Goal: Task Accomplishment & Management: Manage account settings

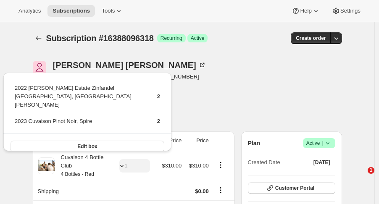
click at [50, 14] on button "Subscriptions" at bounding box center [70, 11] width 47 height 12
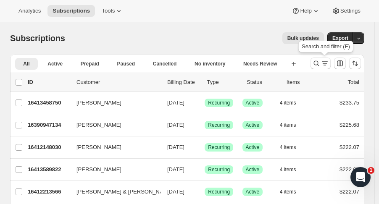
click at [317, 66] on icon "Search and filter results" at bounding box center [316, 63] width 8 height 8
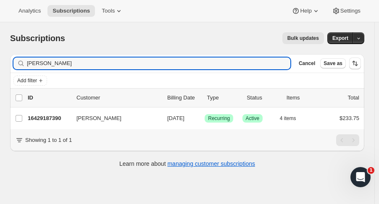
type input "laurie ro"
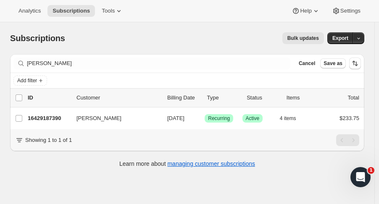
click at [60, 117] on p "16429187390" at bounding box center [49, 118] width 42 height 8
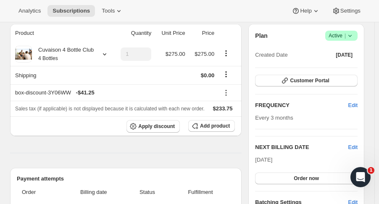
scroll to position [77, 0]
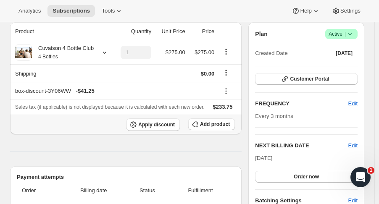
click at [209, 120] on button "Add product" at bounding box center [211, 124] width 47 height 12
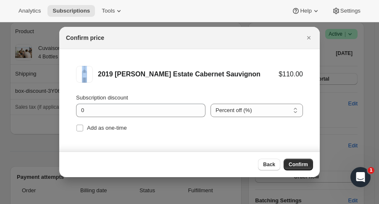
drag, startPoint x: 266, startPoint y: 46, endPoint x: 307, endPoint y: 37, distance: 41.9
click at [307, 37] on div "Confirm price" at bounding box center [189, 38] width 260 height 22
click at [275, 164] on span "Back" at bounding box center [269, 164] width 12 height 7
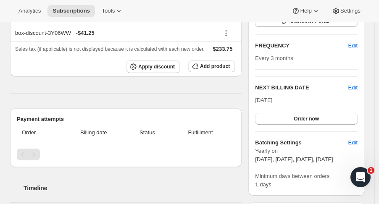
scroll to position [136, 0]
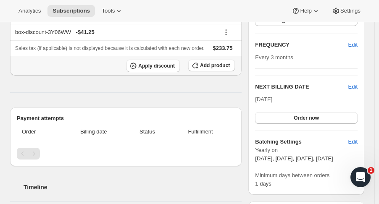
click at [225, 64] on span "Add product" at bounding box center [215, 65] width 30 height 7
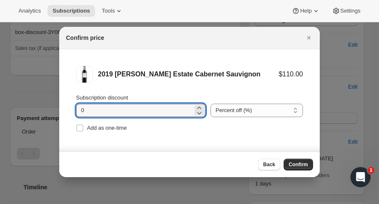
drag, startPoint x: 97, startPoint y: 111, endPoint x: 42, endPoint y: 105, distance: 55.3
type input "15"
click at [97, 132] on span "Add as one-time" at bounding box center [107, 128] width 40 height 8
click at [83, 131] on input "Add as one-time" at bounding box center [79, 128] width 7 height 7
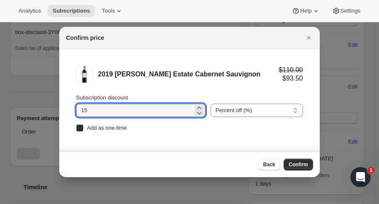
checkbox input "true"
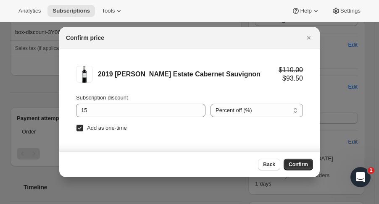
click at [302, 166] on span "Confirm" at bounding box center [298, 164] width 19 height 7
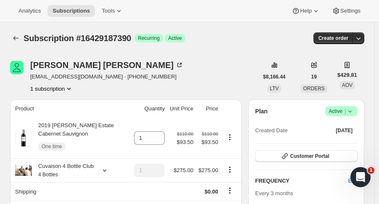
scroll to position [136, 0]
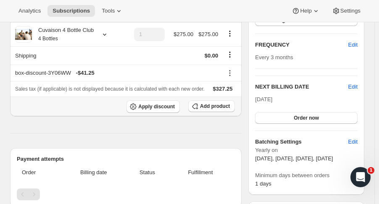
click at [204, 109] on button "Add product" at bounding box center [211, 106] width 47 height 12
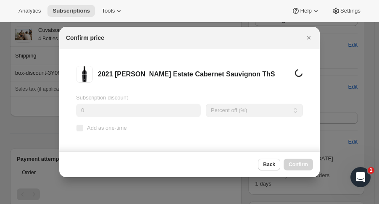
scroll to position [0, 0]
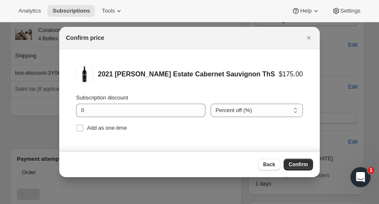
click at [81, 129] on input "Add as one-time" at bounding box center [79, 128] width 7 height 7
checkbox input "true"
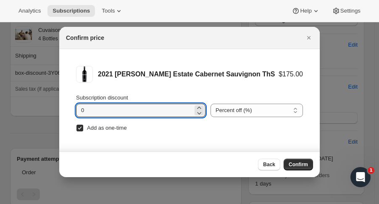
drag, startPoint x: 84, startPoint y: 114, endPoint x: 69, endPoint y: 110, distance: 15.3
click at [69, 110] on li "2021 Brandlin Estate Cabernet Sauvignon ThS $175.00 Subscription discount 0 Per…" at bounding box center [189, 100] width 260 height 102
type input "15"
click at [297, 164] on span "Confirm" at bounding box center [298, 164] width 19 height 7
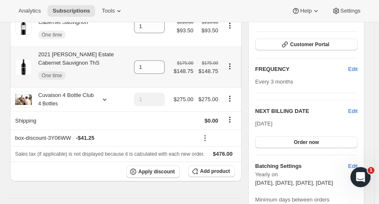
scroll to position [97, 0]
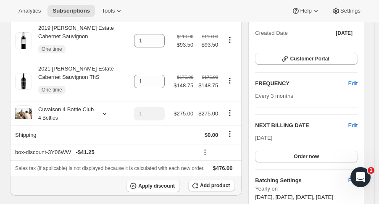
click at [215, 182] on span "Add product" at bounding box center [215, 185] width 30 height 7
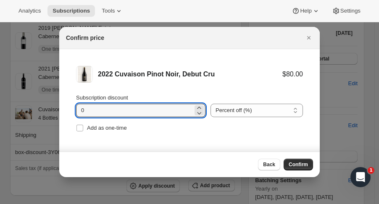
click at [95, 113] on input "0" at bounding box center [134, 110] width 117 height 13
type input "15"
click at [107, 130] on span "Add as one-time" at bounding box center [107, 128] width 40 height 6
click at [83, 130] on input "Add as one-time" at bounding box center [79, 128] width 7 height 7
checkbox input "true"
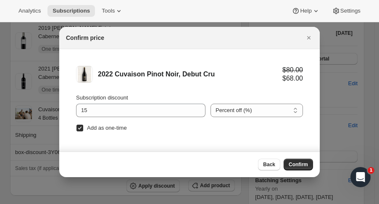
click at [306, 162] on span "Confirm" at bounding box center [298, 164] width 19 height 7
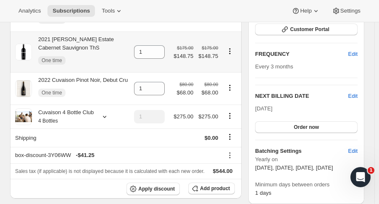
scroll to position [134, 0]
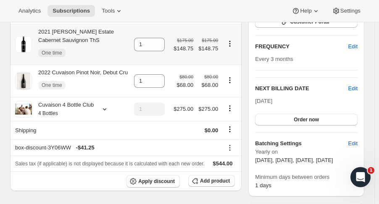
click at [227, 179] on span "Add product" at bounding box center [215, 181] width 30 height 7
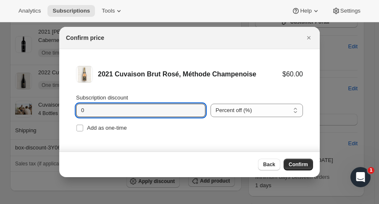
click at [109, 108] on input "0" at bounding box center [134, 110] width 117 height 13
type input "15"
click at [125, 130] on span "Add as one-time" at bounding box center [107, 128] width 40 height 6
click at [83, 130] on input "Add as one-time" at bounding box center [79, 128] width 7 height 7
checkbox input "true"
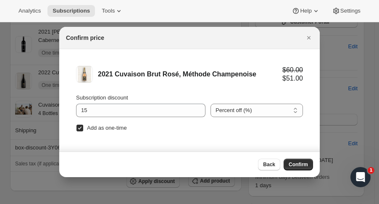
click at [305, 159] on button "Confirm" at bounding box center [298, 165] width 29 height 12
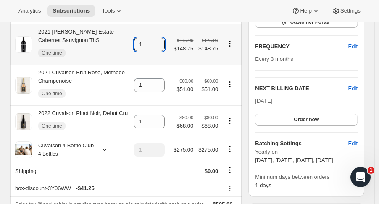
click at [163, 39] on icon at bounding box center [158, 42] width 8 height 8
type input "4"
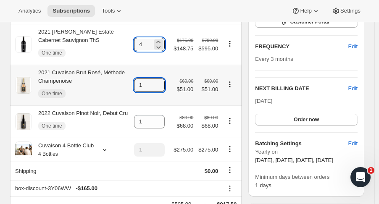
click at [160, 81] on icon at bounding box center [158, 83] width 8 height 8
click at [161, 89] on icon at bounding box center [158, 88] width 8 height 8
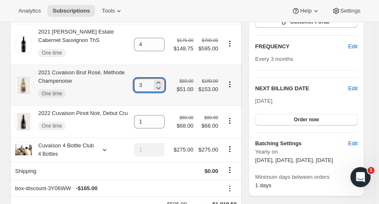
type input "2"
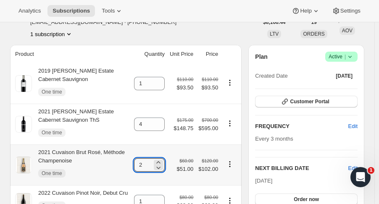
scroll to position [54, 0]
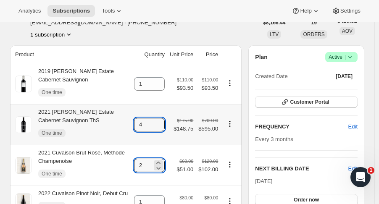
click at [160, 128] on icon at bounding box center [158, 127] width 4 height 3
type input "3"
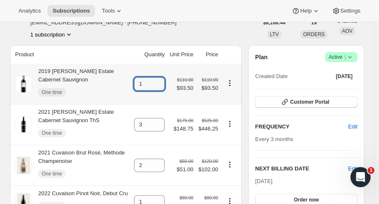
click at [163, 79] on icon at bounding box center [158, 81] width 8 height 8
type input "4"
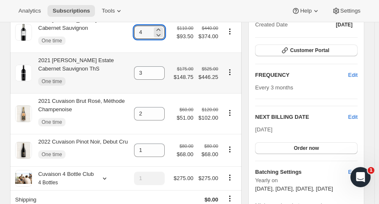
scroll to position [106, 0]
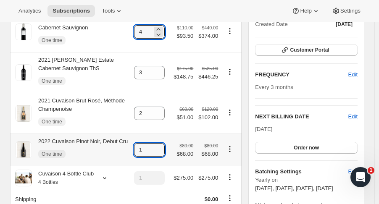
click at [159, 143] on icon at bounding box center [158, 147] width 8 height 8
type input "2"
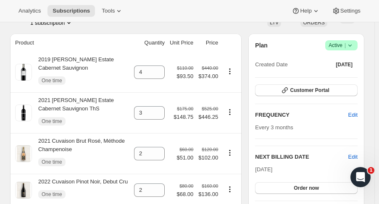
scroll to position [0, 0]
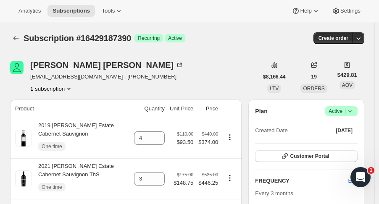
click at [11, 37] on button "Subscriptions" at bounding box center [16, 38] width 12 height 12
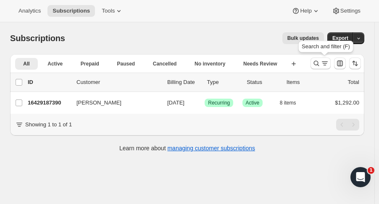
click at [318, 63] on icon "Search and filter results" at bounding box center [316, 63] width 5 height 5
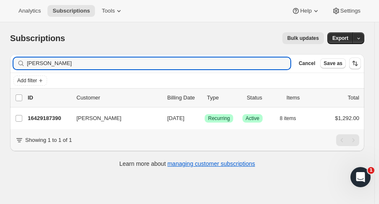
drag, startPoint x: 63, startPoint y: 62, endPoint x: -12, endPoint y: 66, distance: 74.4
click at [0, 66] on html "Analytics Subscriptions Tools Help Settings Skip to content Subscriptions. This…" at bounding box center [189, 102] width 379 height 204
type input "erik islo"
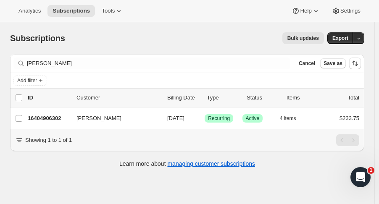
click at [41, 112] on div "Erik Islo 16404906302 Erik Islo 09/09/2025 Success Recurring Success Active 4 i…" at bounding box center [187, 119] width 354 height 22
click at [51, 114] on p "16404906302" at bounding box center [49, 118] width 42 height 8
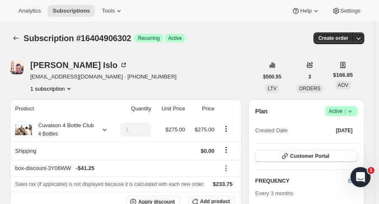
click at [357, 107] on span "Success Active |" at bounding box center [341, 111] width 32 height 10
click at [353, 107] on icon at bounding box center [350, 111] width 8 height 8
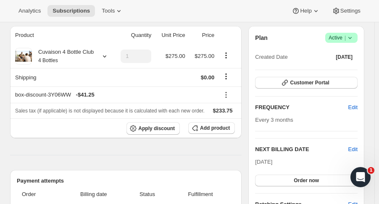
scroll to position [79, 0]
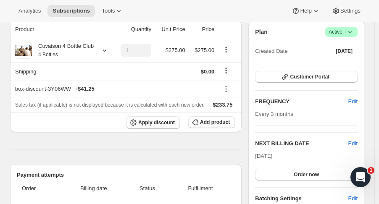
click at [356, 143] on span "Edit" at bounding box center [352, 143] width 9 height 8
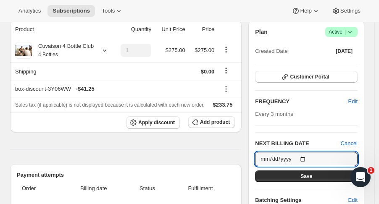
click at [309, 158] on input "2025-09-09" at bounding box center [306, 159] width 102 height 14
type input "2025-11-01"
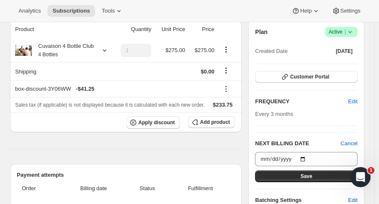
click at [315, 171] on button "Save" at bounding box center [306, 177] width 102 height 12
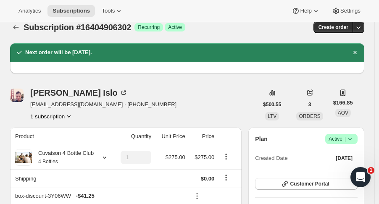
scroll to position [0, 0]
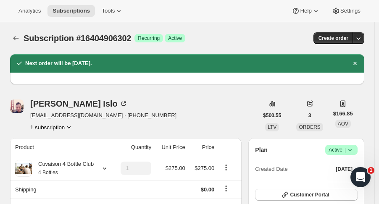
click at [17, 40] on icon "Subscriptions" at bounding box center [16, 38] width 8 height 8
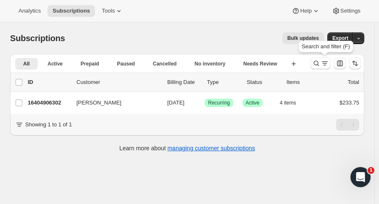
click at [317, 65] on icon "Search and filter results" at bounding box center [316, 63] width 8 height 8
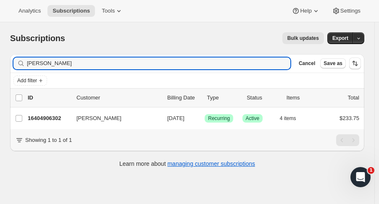
drag, startPoint x: 53, startPoint y: 61, endPoint x: -33, endPoint y: 60, distance: 85.3
click at [0, 60] on html "Analytics Subscriptions Tools Help Settings Skip to content Subscriptions. This…" at bounding box center [189, 102] width 379 height 204
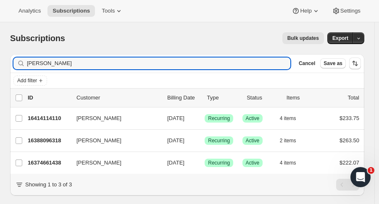
type input "jeana"
click at [50, 137] on p "16388096318" at bounding box center [49, 141] width 42 height 8
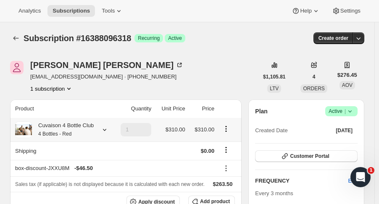
click at [104, 126] on icon at bounding box center [104, 130] width 8 height 8
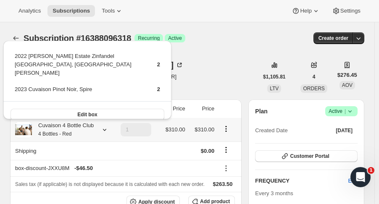
click at [97, 109] on button "Edit box" at bounding box center [88, 115] width 154 height 12
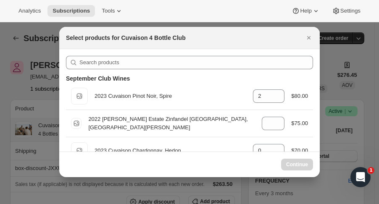
select select "gid://shopify/ProductVariant/52115221774654"
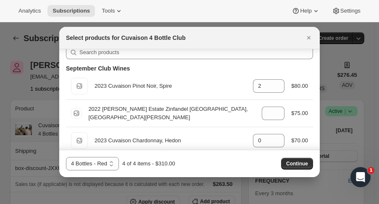
scroll to position [8, 0]
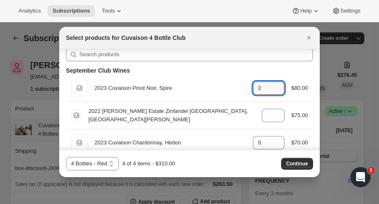
click at [275, 95] on icon ":r5ne:" at bounding box center [278, 91] width 8 height 8
type input "0"
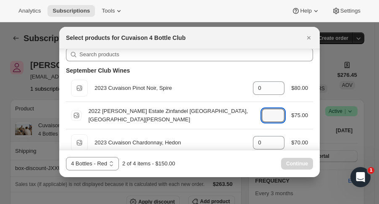
click at [274, 120] on icon ":r5ne:" at bounding box center [278, 118] width 8 height 8
type input "0"
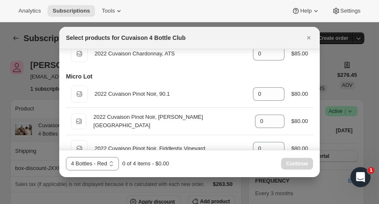
scroll to position [468, 0]
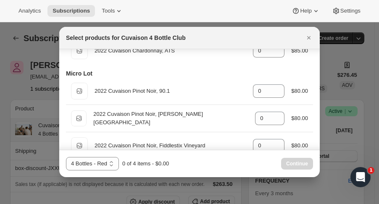
click at [271, 83] on div "Default Title 2022 Cuvaison Pinot Noir, 90.1 gid://shopify/ProductVariant/51987…" at bounding box center [189, 91] width 237 height 17
click at [274, 84] on icon ":r5ne:" at bounding box center [278, 88] width 8 height 8
type input "2"
click at [277, 139] on icon ":r5ne:" at bounding box center [278, 143] width 8 height 8
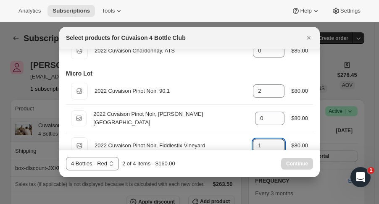
scroll to position [469, 0]
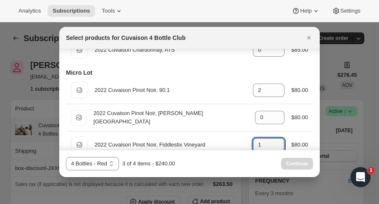
click at [277, 139] on icon ":r5ne:" at bounding box center [278, 142] width 8 height 8
type input "2"
click at [291, 163] on span "Continue" at bounding box center [297, 163] width 22 height 7
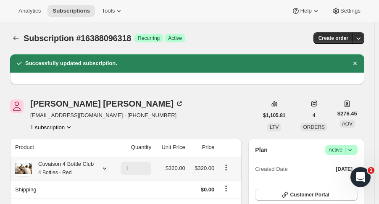
click at [99, 170] on div at bounding box center [103, 168] width 12 height 8
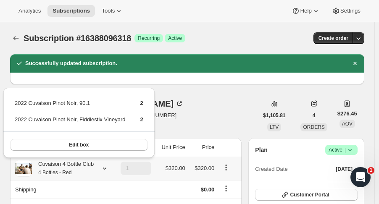
click at [99, 170] on div at bounding box center [103, 168] width 12 height 8
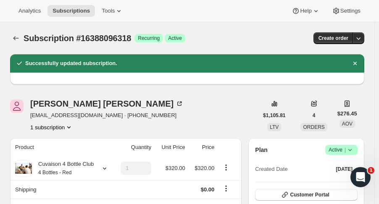
click at [13, 39] on icon "Subscriptions" at bounding box center [16, 38] width 8 height 8
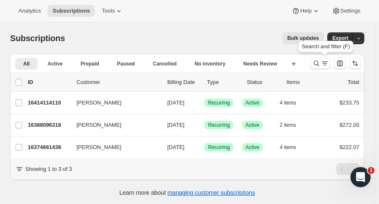
click at [320, 63] on icon "Search and filter results" at bounding box center [316, 63] width 8 height 8
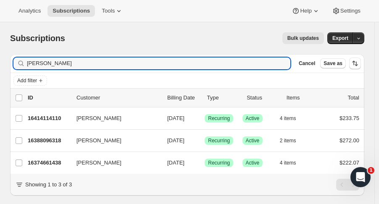
drag, startPoint x: 82, startPoint y: 66, endPoint x: 18, endPoint y: 71, distance: 64.1
click at [18, 71] on div "Filter subscribers jeana Clear Cancel Save as" at bounding box center [187, 63] width 354 height 18
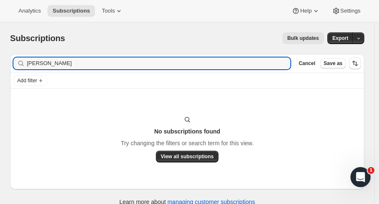
drag, startPoint x: 72, startPoint y: 63, endPoint x: 4, endPoint y: 63, distance: 68.0
click at [4, 63] on div "Filter subscribers karen alv Clear Cancel Save as Add filter No subscriptions f…" at bounding box center [183, 130] width 361 height 167
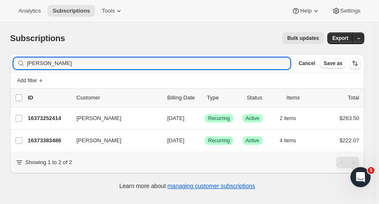
type input "alvarez"
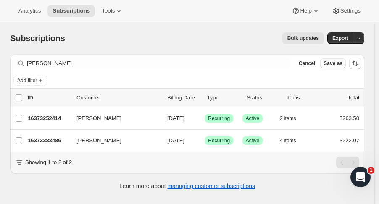
click at [57, 116] on p "16373252414" at bounding box center [49, 118] width 42 height 8
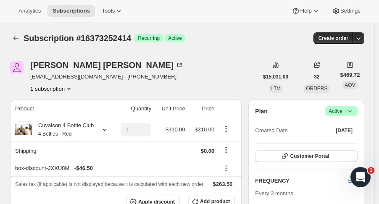
click at [16, 39] on icon "Subscriptions" at bounding box center [16, 38] width 8 height 8
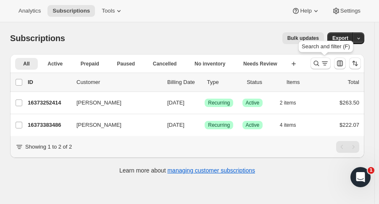
click at [315, 65] on button "Search and filter results" at bounding box center [320, 64] width 20 height 12
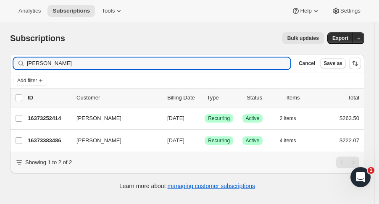
drag, startPoint x: 52, startPoint y: 65, endPoint x: 7, endPoint y: 67, distance: 45.0
click at [7, 67] on div "Filter subscribers alvarez Clear Cancel Save as Add filter 0 selected Update ne…" at bounding box center [183, 122] width 361 height 151
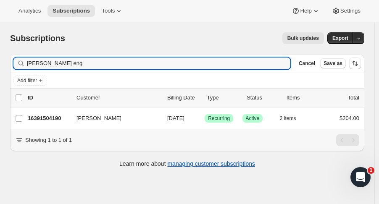
type input "kelly eng"
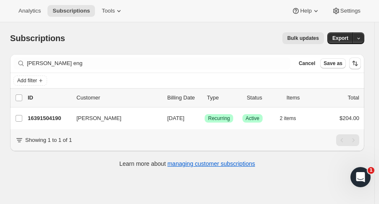
click at [56, 120] on p "16391504190" at bounding box center [49, 118] width 42 height 8
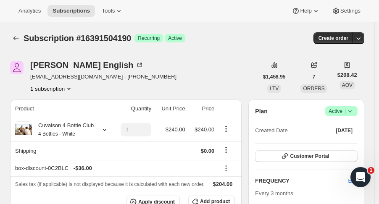
click at [16, 40] on icon "Subscriptions" at bounding box center [16, 38] width 8 height 8
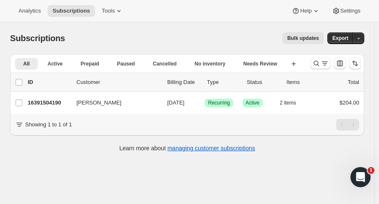
click at [48, 100] on p "16391504190" at bounding box center [49, 103] width 42 height 8
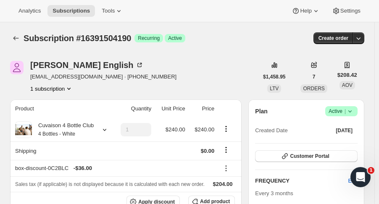
click at [13, 38] on icon "Subscriptions" at bounding box center [16, 38] width 8 height 8
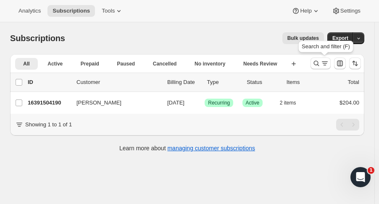
click at [320, 66] on icon "Search and filter results" at bounding box center [316, 63] width 8 height 8
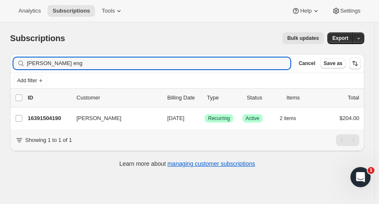
drag, startPoint x: 53, startPoint y: 65, endPoint x: -44, endPoint y: 58, distance: 96.5
click at [0, 58] on html "Analytics Subscriptions Tools Help Settings Skip to content Subscriptions. This…" at bounding box center [189, 102] width 379 height 204
type input "peter moody"
click at [43, 120] on p "16419750206" at bounding box center [49, 118] width 42 height 8
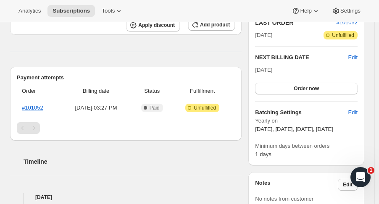
scroll to position [201, 0]
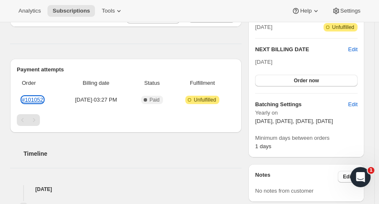
click at [32, 99] on link "#101052" at bounding box center [32, 100] width 21 height 6
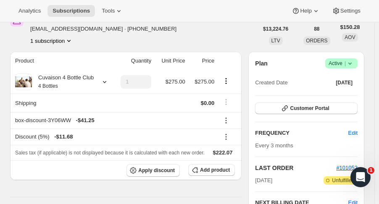
scroll to position [0, 0]
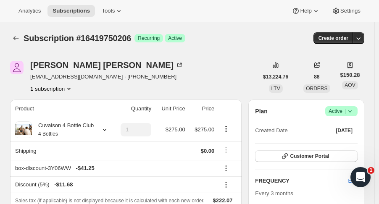
click at [362, 42] on icon "button" at bounding box center [358, 38] width 8 height 8
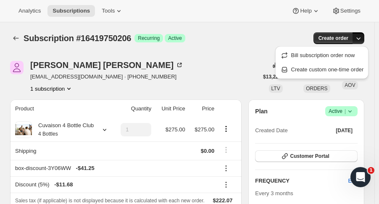
click at [331, 71] on span "Create custom one-time order" at bounding box center [327, 69] width 73 height 6
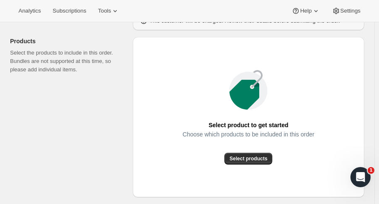
scroll to position [95, 0]
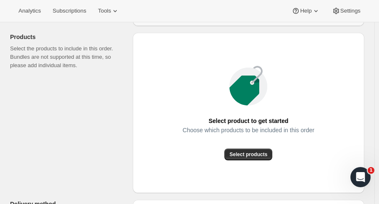
click at [260, 154] on span "Select products" at bounding box center [248, 154] width 38 height 7
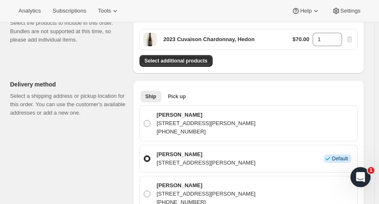
scroll to position [131, 0]
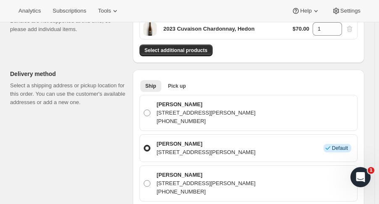
click at [188, 83] on button "Pick up" at bounding box center [177, 86] width 28 height 12
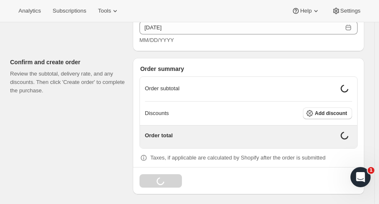
scroll to position [469, 0]
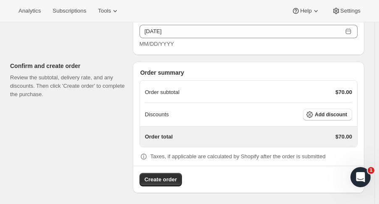
click at [347, 116] on span "Add discount" at bounding box center [331, 114] width 32 height 7
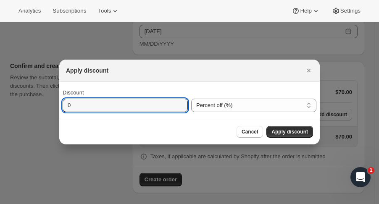
click at [151, 109] on input "0" at bounding box center [119, 105] width 113 height 13
type input "25"
click at [302, 129] on span "Apply discount" at bounding box center [289, 132] width 37 height 7
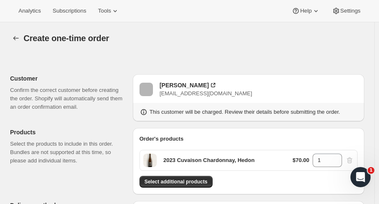
scroll to position [466, 0]
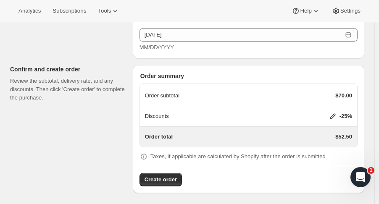
click at [172, 179] on span "Create order" at bounding box center [160, 180] width 32 height 8
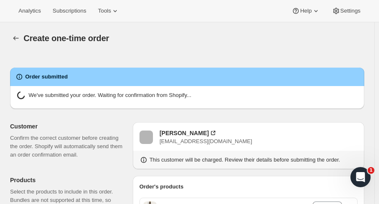
radio input "true"
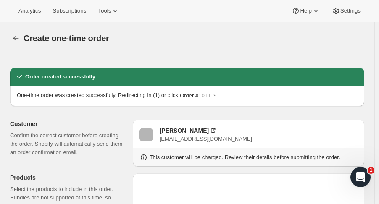
click at [15, 38] on icon "button" at bounding box center [15, 38] width 5 height 4
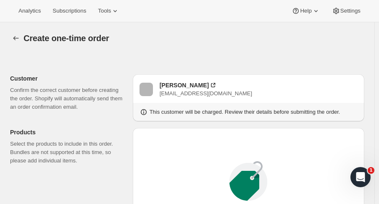
click at [19, 42] on icon "button" at bounding box center [16, 38] width 8 height 8
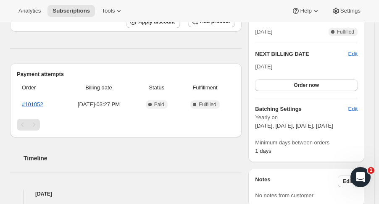
scroll to position [197, 0]
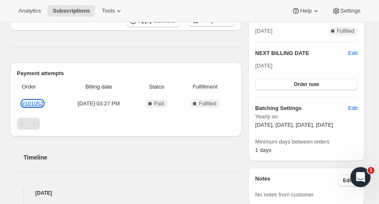
click at [28, 104] on link "#101052" at bounding box center [32, 103] width 21 height 6
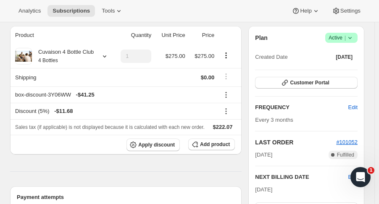
scroll to position [0, 0]
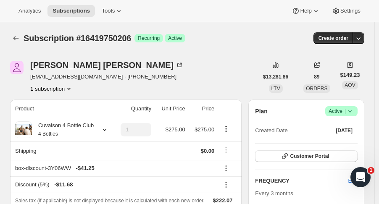
click at [11, 36] on button "Subscriptions" at bounding box center [16, 38] width 12 height 12
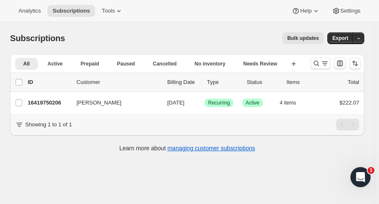
click at [58, 102] on p "16419750206" at bounding box center [49, 103] width 42 height 8
click at [318, 66] on icon "Search and filter results" at bounding box center [316, 63] width 8 height 8
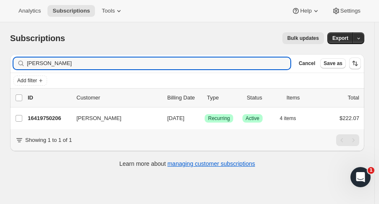
drag, startPoint x: 47, startPoint y: 64, endPoint x: -24, endPoint y: 63, distance: 71.4
click at [0, 63] on html "Analytics Subscriptions Tools Help Settings Skip to content Subscriptions. This…" at bounding box center [189, 102] width 379 height 204
type input "tom wit"
click at [47, 118] on p "16448880958" at bounding box center [49, 118] width 42 height 8
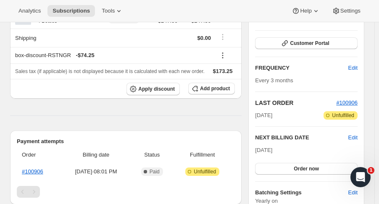
scroll to position [109, 0]
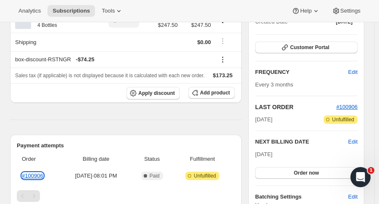
click at [37, 176] on link "#100906" at bounding box center [32, 176] width 21 height 6
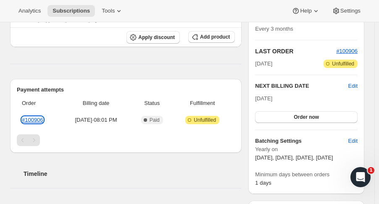
scroll to position [0, 0]
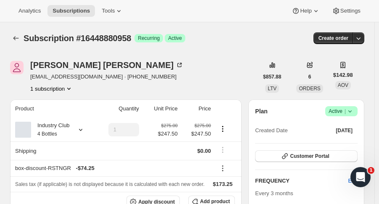
click at [18, 38] on icon "Subscriptions" at bounding box center [16, 38] width 8 height 8
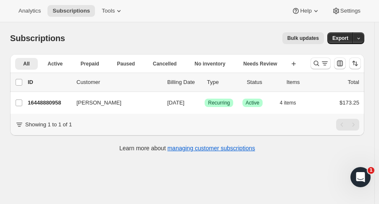
click at [315, 69] on div at bounding box center [335, 63] width 57 height 17
click at [319, 65] on icon "Search and filter results" at bounding box center [316, 63] width 5 height 5
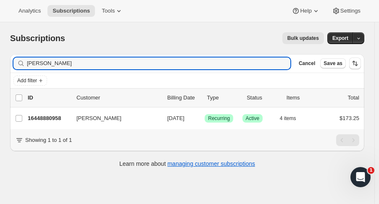
drag, startPoint x: 13, startPoint y: 65, endPoint x: -4, endPoint y: 65, distance: 17.2
click at [0, 65] on html "Analytics Subscriptions Tools Help Settings Skip to content Subscriptions. This…" at bounding box center [189, 102] width 379 height 204
type input "shawn kim"
click at [55, 116] on p "16446587198" at bounding box center [49, 118] width 42 height 8
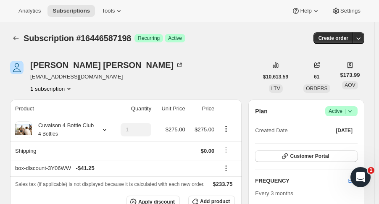
click at [19, 36] on icon "Subscriptions" at bounding box center [16, 38] width 8 height 8
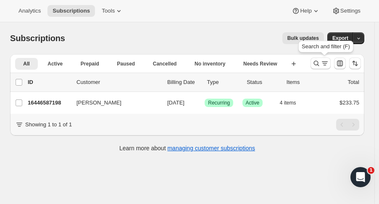
click at [317, 63] on icon "Search and filter results" at bounding box center [316, 63] width 8 height 8
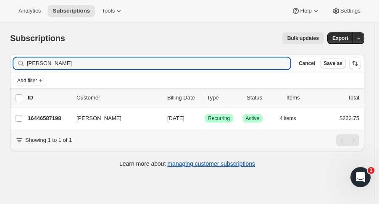
drag, startPoint x: 70, startPoint y: 63, endPoint x: -33, endPoint y: 65, distance: 102.5
click at [0, 65] on html "Analytics Subscriptions Tools Help Settings Skip to content Subscriptions. This…" at bounding box center [189, 102] width 379 height 204
type input "alison b"
click at [53, 118] on p "16375152958" at bounding box center [49, 118] width 42 height 8
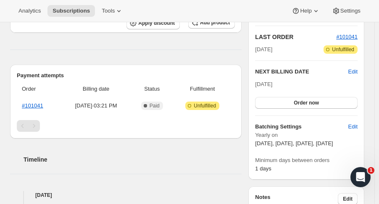
scroll to position [184, 0]
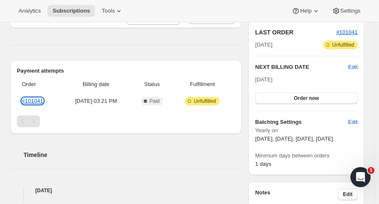
click at [32, 102] on link "#101041" at bounding box center [32, 101] width 21 height 6
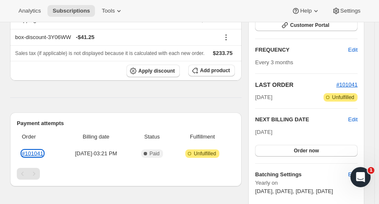
scroll to position [0, 0]
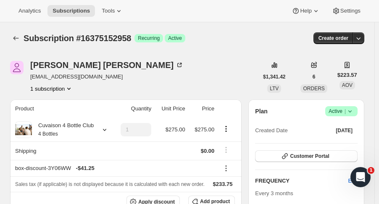
click at [18, 43] on button "Subscriptions" at bounding box center [16, 38] width 12 height 12
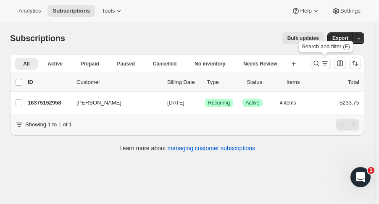
click at [317, 62] on icon "Search and filter results" at bounding box center [316, 63] width 8 height 8
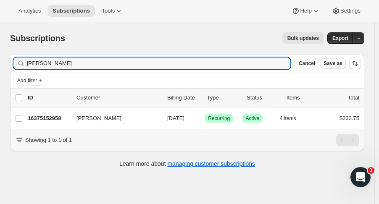
drag, startPoint x: 55, startPoint y: 58, endPoint x: -6, endPoint y: 55, distance: 61.8
click at [0, 55] on html "Analytics Subscriptions Tools Help Settings Skip to content Subscriptions. This…" at bounding box center [189, 102] width 379 height 204
type input "peter chase"
click at [58, 117] on p "16381280574" at bounding box center [49, 118] width 42 height 8
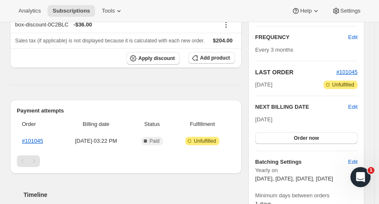
scroll to position [147, 0]
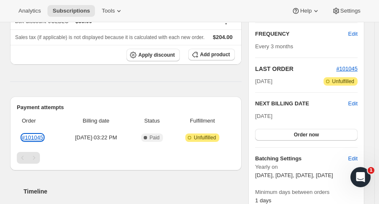
click at [40, 137] on link "#101045" at bounding box center [32, 137] width 21 height 6
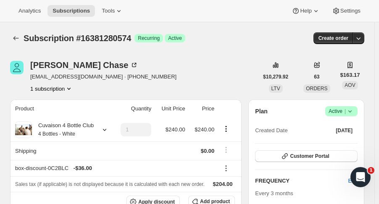
click at [362, 39] on icon "button" at bounding box center [358, 38] width 8 height 8
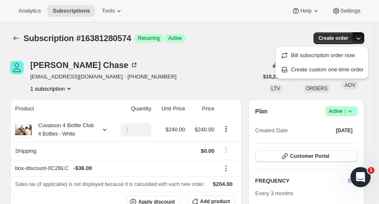
click at [327, 68] on span "Create custom one-time order" at bounding box center [327, 69] width 73 height 6
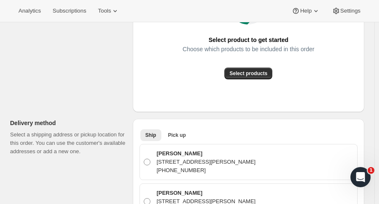
scroll to position [177, 0]
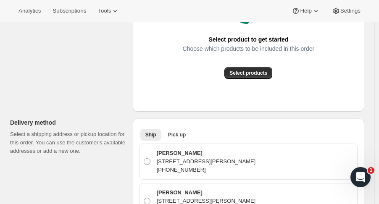
click at [264, 71] on span "Select products" at bounding box center [248, 73] width 38 height 7
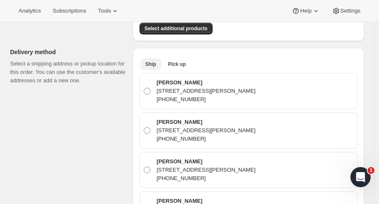
click at [175, 58] on button "Pick up" at bounding box center [177, 64] width 28 height 12
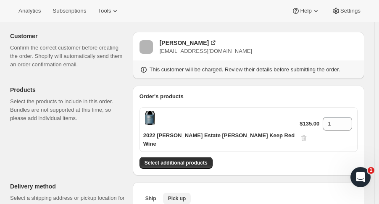
scroll to position [0, 0]
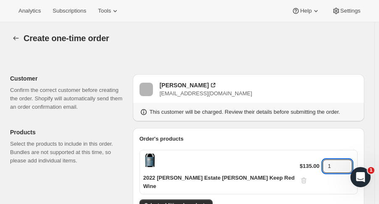
click at [341, 160] on icon at bounding box center [345, 164] width 8 height 8
type input "2"
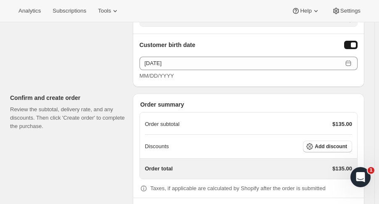
scroll to position [469, 0]
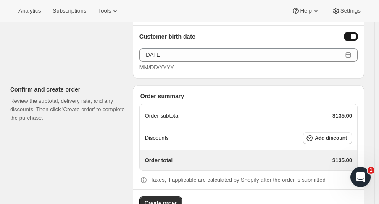
click at [344, 135] on span "Add discount" at bounding box center [331, 138] width 32 height 7
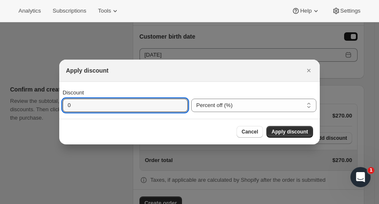
click at [139, 104] on input "0" at bounding box center [119, 105] width 113 height 13
type input "15"
click at [288, 134] on span "Apply discount" at bounding box center [289, 132] width 37 height 7
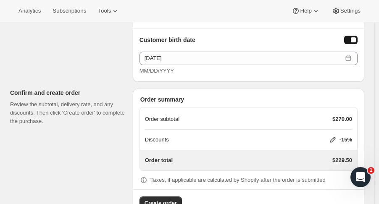
click at [170, 199] on span "Create order" at bounding box center [160, 203] width 32 height 8
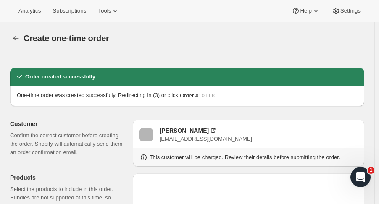
radio input "true"
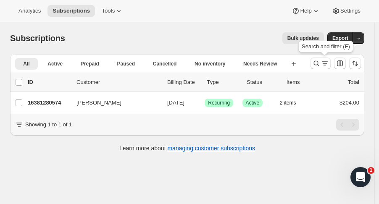
click at [319, 63] on icon "Search and filter results" at bounding box center [316, 63] width 8 height 8
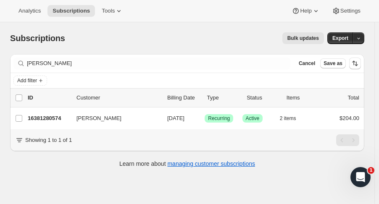
drag, startPoint x: 61, startPoint y: 69, endPoint x: 48, endPoint y: 58, distance: 17.3
click at [41, 61] on div "Filter subscribers [PERSON_NAME] Clear Cancel Save as" at bounding box center [187, 63] width 354 height 18
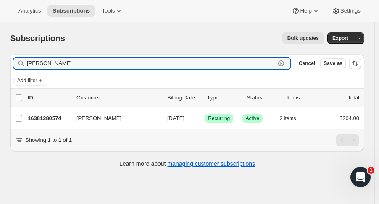
drag, startPoint x: 19, startPoint y: 60, endPoint x: 4, endPoint y: 58, distance: 15.7
click at [4, 58] on div "Filter subscribers peter chase Clear Cancel Save as Add filter 0 selected Updat…" at bounding box center [183, 111] width 361 height 129
type input "[PERSON_NAME]"
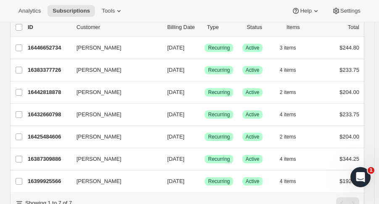
scroll to position [73, 0]
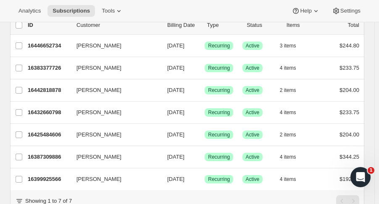
click at [59, 179] on p "16399925566" at bounding box center [49, 179] width 42 height 8
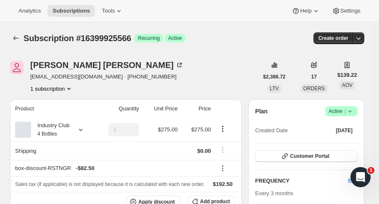
click at [362, 37] on icon "button" at bounding box center [358, 38] width 8 height 8
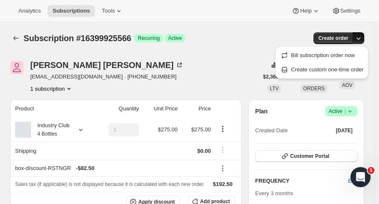
click at [337, 67] on span "Create custom one-time order" at bounding box center [327, 69] width 73 height 6
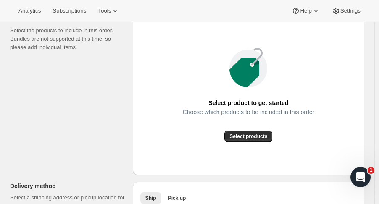
scroll to position [121, 0]
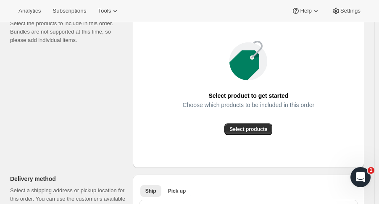
click at [263, 129] on span "Select products" at bounding box center [248, 129] width 38 height 7
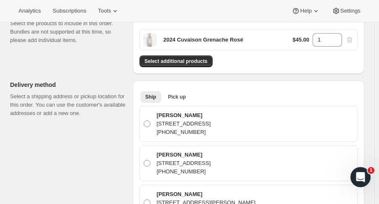
click at [176, 61] on span "Select additional products" at bounding box center [175, 61] width 63 height 7
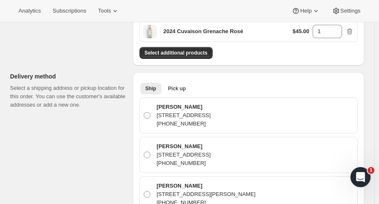
scroll to position [166, 0]
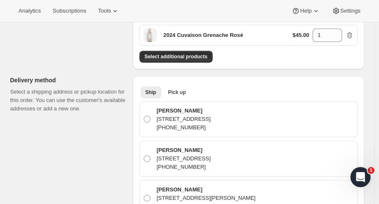
click at [189, 91] on button "Pick up" at bounding box center [177, 93] width 28 height 12
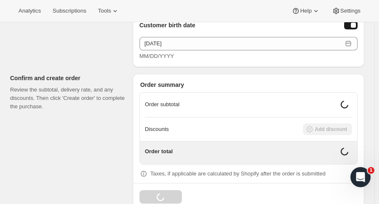
scroll to position [502, 0]
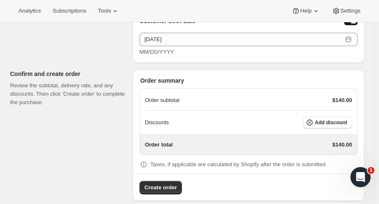
click at [338, 124] on button "Add discount" at bounding box center [327, 123] width 49 height 12
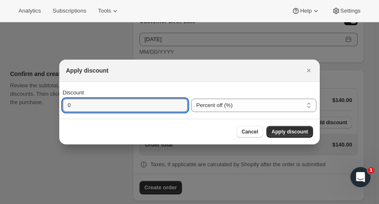
click at [164, 105] on input "0" at bounding box center [119, 105] width 113 height 13
click at [279, 102] on select "Percent off (%) Amount off ($)" at bounding box center [253, 105] width 125 height 13
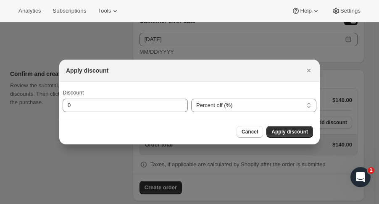
select select "fixedAmount"
click at [191, 99] on select "Percent off (%) Amount off ($)" at bounding box center [253, 105] width 125 height 13
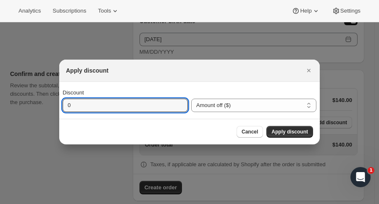
click at [151, 108] on input "0" at bounding box center [119, 105] width 113 height 13
type input "43.5"
click at [302, 131] on span "Apply discount" at bounding box center [289, 132] width 37 height 7
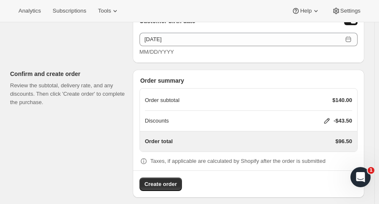
click at [175, 182] on span "Create order" at bounding box center [160, 184] width 32 height 8
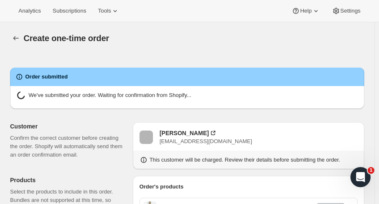
radio input "true"
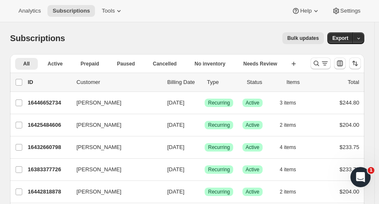
click at [320, 64] on icon "Search and filter results" at bounding box center [316, 63] width 8 height 8
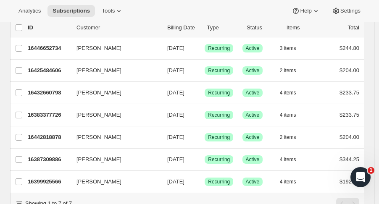
scroll to position [111, 0]
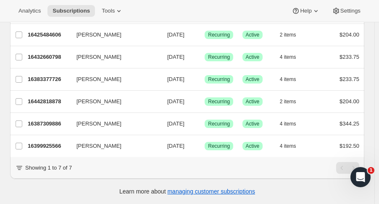
click at [54, 142] on p "16399925566" at bounding box center [49, 146] width 42 height 8
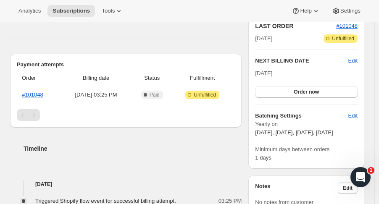
scroll to position [192, 0]
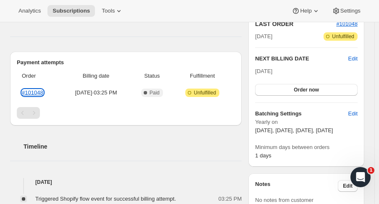
click at [39, 93] on link "#101048" at bounding box center [32, 92] width 21 height 6
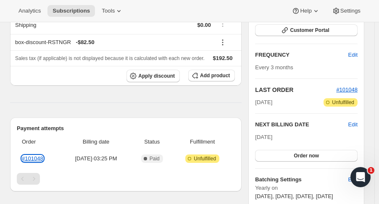
scroll to position [0, 0]
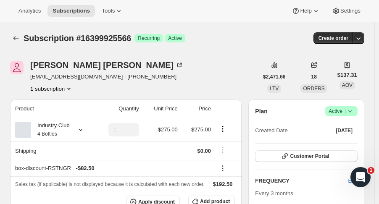
click at [18, 37] on icon "Subscriptions" at bounding box center [16, 38] width 8 height 8
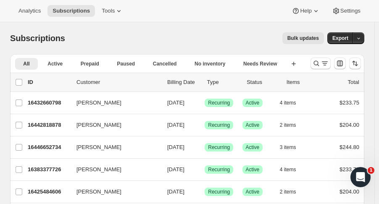
click at [319, 62] on icon "Search and filter results" at bounding box center [316, 63] width 8 height 8
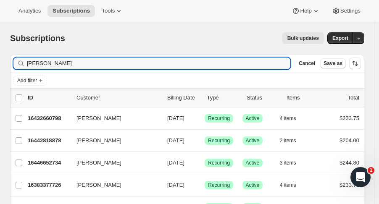
drag, startPoint x: 52, startPoint y: 64, endPoint x: -26, endPoint y: 71, distance: 78.0
click at [0, 71] on html "Analytics Subscriptions Tools Help Settings Skip to content Subscriptions. This…" at bounding box center [189, 102] width 379 height 204
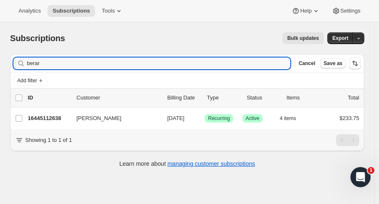
type input "berar"
click at [54, 119] on p "16445112638" at bounding box center [49, 118] width 42 height 8
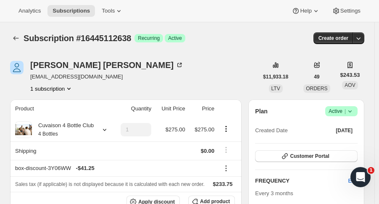
click at [362, 37] on icon "button" at bounding box center [358, 38] width 8 height 8
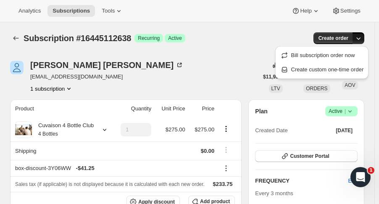
click at [338, 68] on span "Create custom one-time order" at bounding box center [327, 69] width 73 height 6
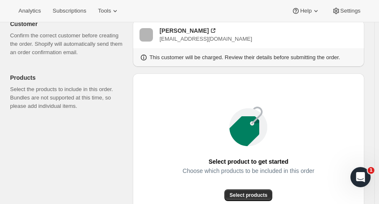
scroll to position [128, 0]
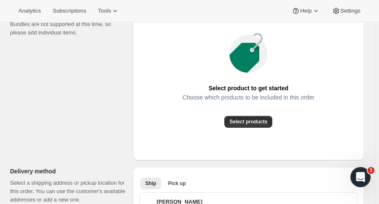
click at [266, 118] on button "Select products" at bounding box center [248, 122] width 48 height 12
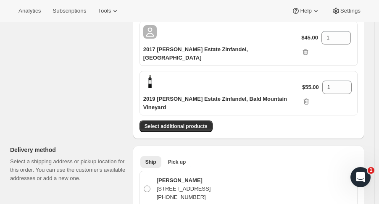
scroll to position [229, 0]
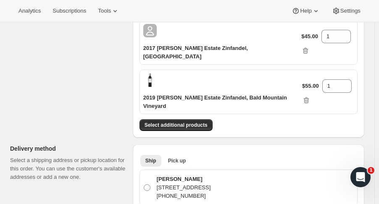
click at [177, 158] on span "Pick up" at bounding box center [177, 161] width 18 height 7
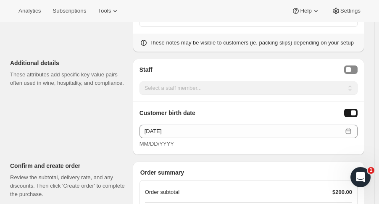
scroll to position [577, 0]
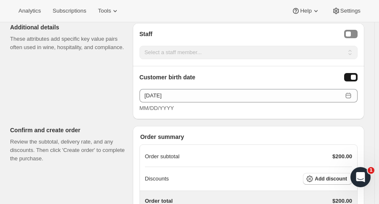
click at [339, 176] on span "Add discount" at bounding box center [331, 179] width 32 height 7
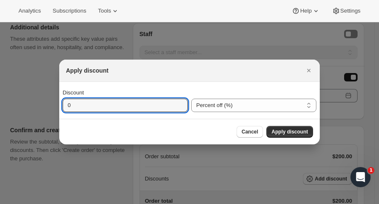
click at [145, 107] on input "0" at bounding box center [119, 105] width 113 height 13
type input "15"
click at [297, 130] on span "Apply discount" at bounding box center [289, 132] width 37 height 7
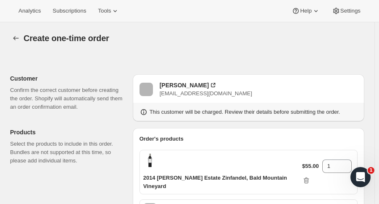
scroll to position [574, 0]
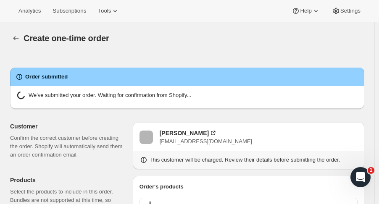
radio input "true"
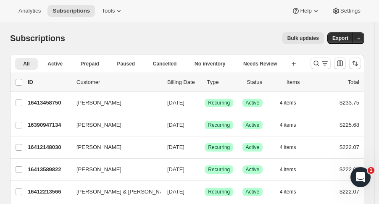
click at [320, 60] on icon "Search and filter results" at bounding box center [316, 63] width 8 height 8
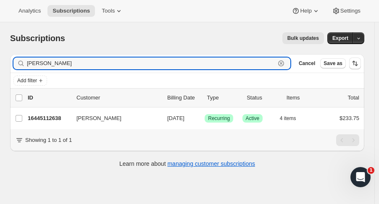
type input "[PERSON_NAME]"
click at [46, 119] on p "16445112638" at bounding box center [49, 118] width 42 height 8
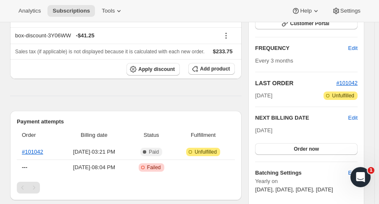
scroll to position [143, 0]
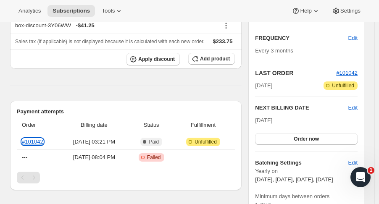
click at [39, 142] on link "#101042" at bounding box center [32, 142] width 21 height 6
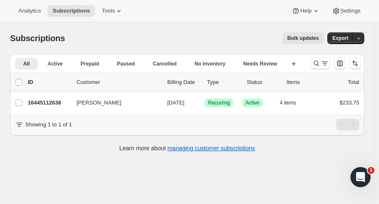
click at [320, 65] on icon "Search and filter results" at bounding box center [316, 63] width 8 height 8
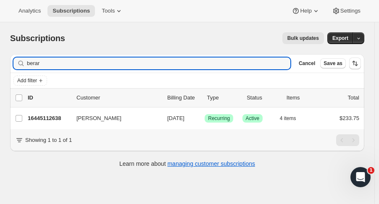
drag, startPoint x: 32, startPoint y: 65, endPoint x: -38, endPoint y: 71, distance: 70.4
click at [0, 71] on html "Analytics Subscriptions Tools Help Settings Skip to content Subscriptions. This…" at bounding box center [189, 102] width 379 height 204
type input "cardoza"
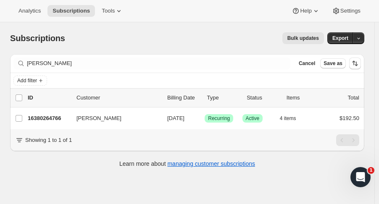
click at [38, 123] on div "16380264766 RICHARD CARDOZA 11/01/2025 Success Recurring Success Active 4 items…" at bounding box center [193, 119] width 331 height 12
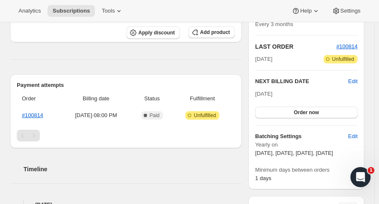
scroll to position [173, 0]
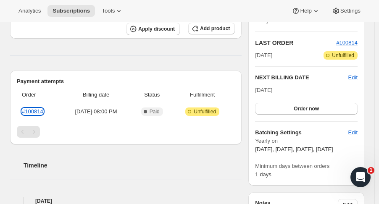
click at [29, 113] on link "#100814" at bounding box center [32, 111] width 21 height 6
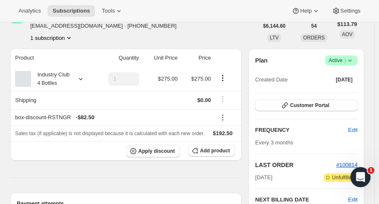
scroll to position [0, 0]
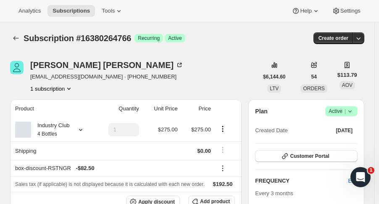
click at [14, 39] on icon "Subscriptions" at bounding box center [15, 38] width 5 height 4
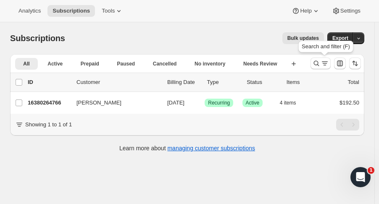
click at [320, 65] on icon "Search and filter results" at bounding box center [316, 63] width 8 height 8
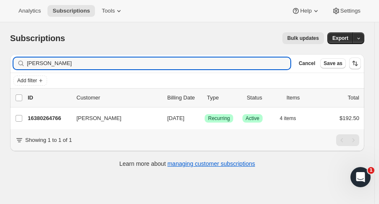
drag, startPoint x: 55, startPoint y: 64, endPoint x: -32, endPoint y: 73, distance: 87.0
click at [0, 73] on html "Analytics Subscriptions Tools Help Settings Skip to content Subscriptions. This…" at bounding box center [189, 102] width 379 height 204
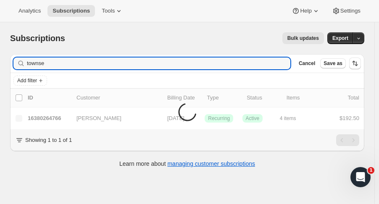
type input "townse"
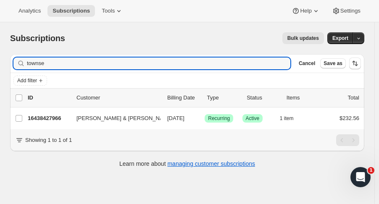
click at [47, 119] on p "16438427966" at bounding box center [49, 118] width 42 height 8
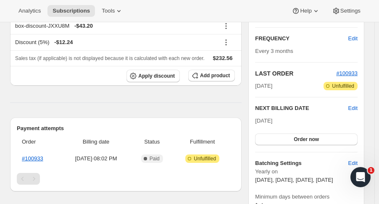
scroll to position [165, 0]
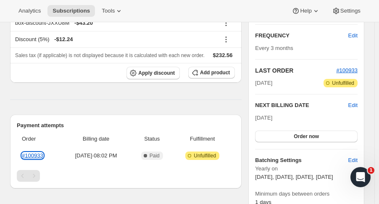
click at [39, 152] on link "#100933" at bounding box center [32, 155] width 21 height 6
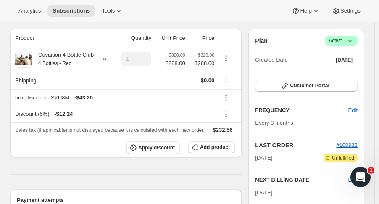
scroll to position [0, 0]
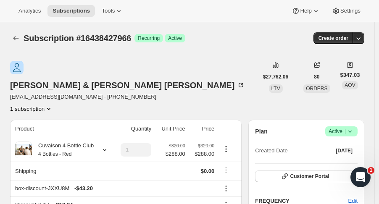
click at [363, 46] on div "Subscription #16438427966. This page is ready Subscription #16438427966 Success…" at bounding box center [187, 38] width 354 height 32
click at [362, 38] on icon "button" at bounding box center [358, 38] width 8 height 8
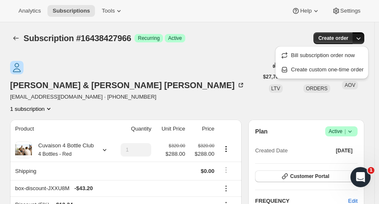
click at [334, 76] on button "Create custom one-time order" at bounding box center [322, 69] width 89 height 13
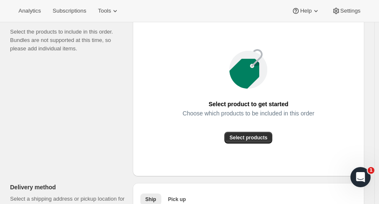
scroll to position [105, 0]
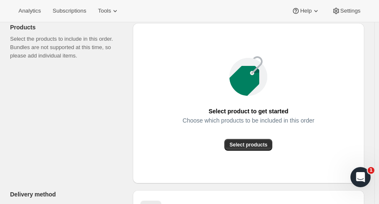
click at [262, 148] on span "Select products" at bounding box center [248, 145] width 38 height 7
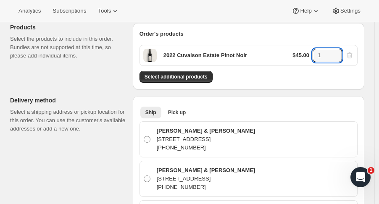
click at [329, 60] on input "1" at bounding box center [320, 55] width 17 height 13
type input "12"
click at [193, 71] on button "Select additional products" at bounding box center [175, 77] width 73 height 12
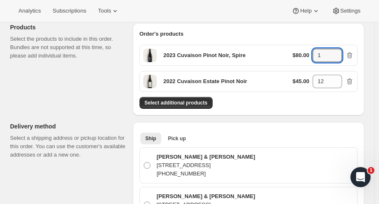
click at [340, 50] on icon at bounding box center [335, 53] width 8 height 8
type input "2"
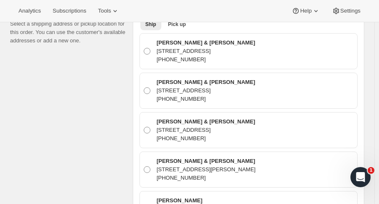
scroll to position [220, 0]
click at [185, 26] on span "Pick up" at bounding box center [177, 24] width 18 height 7
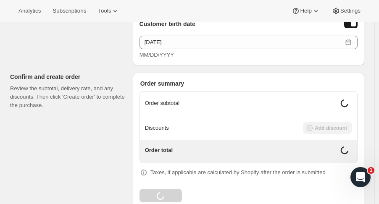
scroll to position [491, 0]
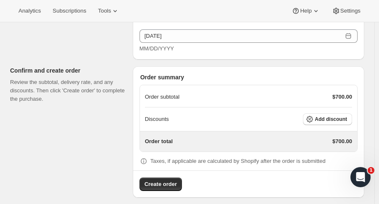
click at [345, 118] on span "Add discount" at bounding box center [331, 119] width 32 height 7
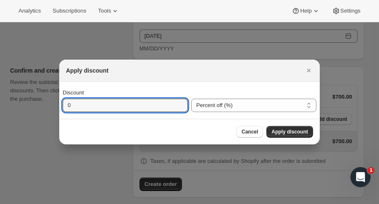
click at [168, 106] on input "0" at bounding box center [119, 105] width 113 height 13
type input "25"
click at [304, 133] on span "Apply discount" at bounding box center [289, 132] width 37 height 7
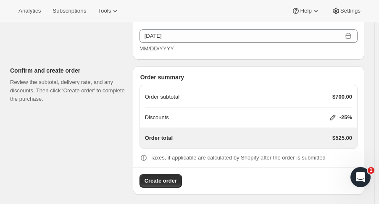
click at [171, 177] on span "Create order" at bounding box center [160, 181] width 32 height 8
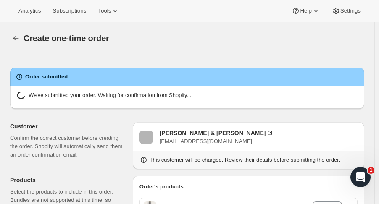
radio input "true"
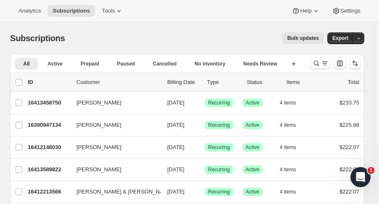
click at [319, 64] on icon "Search and filter results" at bounding box center [316, 63] width 5 height 5
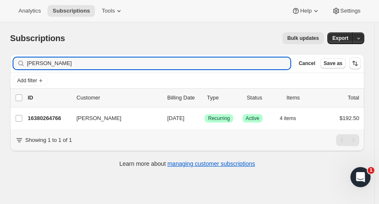
type input "[PERSON_NAME]"
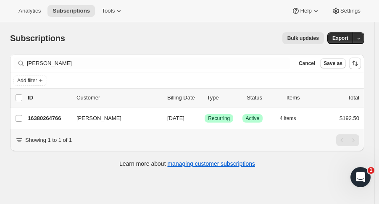
click at [48, 114] on p "16380264766" at bounding box center [49, 118] width 42 height 8
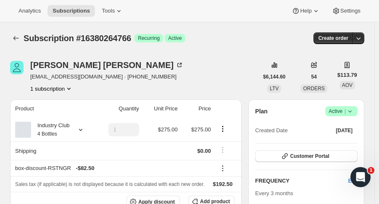
click at [364, 39] on button "button" at bounding box center [358, 38] width 12 height 12
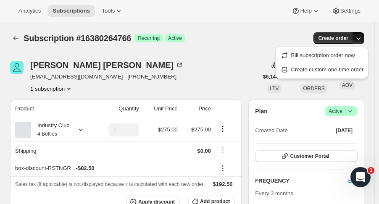
click at [331, 69] on span "Create custom one-time order" at bounding box center [327, 69] width 73 height 6
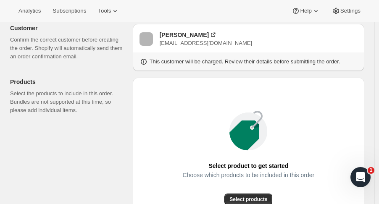
scroll to position [115, 0]
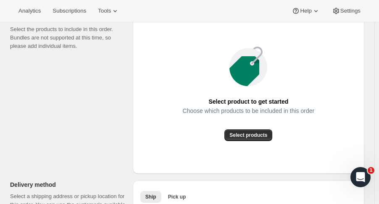
click at [261, 135] on span "Select products" at bounding box center [248, 135] width 38 height 7
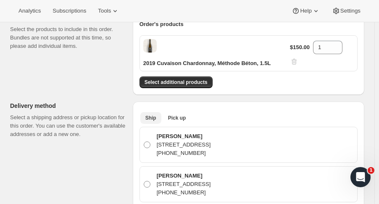
click at [179, 115] on span "Pick up" at bounding box center [177, 118] width 18 height 7
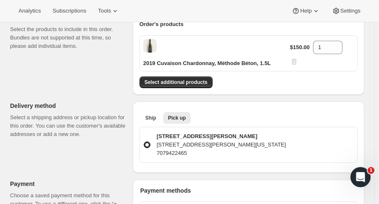
click at [176, 79] on span "Select additional products" at bounding box center [175, 82] width 63 height 7
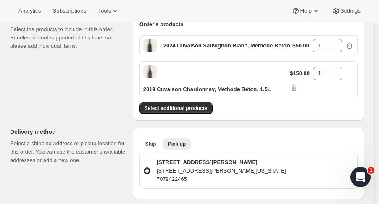
click at [186, 105] on span "Select additional products" at bounding box center [175, 108] width 63 height 7
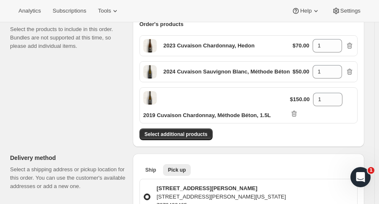
click at [186, 131] on span "Select additional products" at bounding box center [175, 134] width 63 height 7
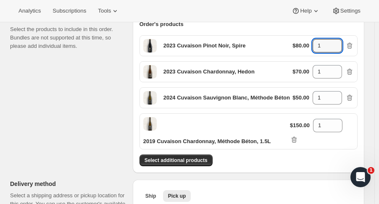
click at [339, 40] on icon at bounding box center [335, 43] width 8 height 8
type input "2"
click at [339, 64] on div "2023 Cuvaison Chardonnay, Hedon $70.00 1" at bounding box center [248, 71] width 218 height 21
click at [337, 68] on icon at bounding box center [335, 69] width 4 height 2
type input "2"
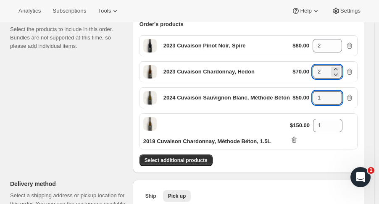
click at [340, 93] on icon at bounding box center [335, 95] width 8 height 8
type input "2"
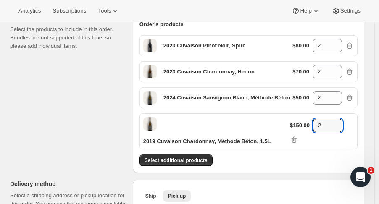
click at [340, 119] on icon at bounding box center [336, 123] width 8 height 8
click at [340, 127] on icon at bounding box center [336, 128] width 8 height 8
type input "1"
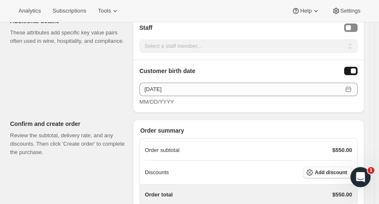
scroll to position [547, 0]
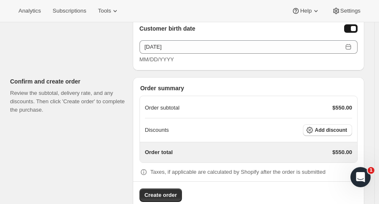
click at [342, 127] on span "Add discount" at bounding box center [331, 130] width 32 height 7
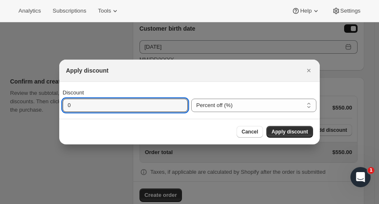
click at [118, 105] on input "0" at bounding box center [119, 105] width 113 height 13
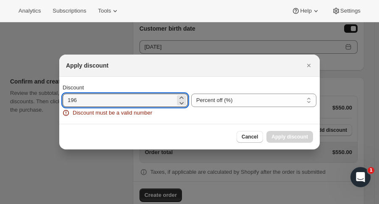
type input "196"
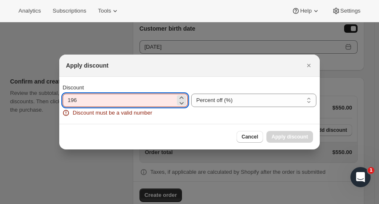
click at [258, 106] on select "Percent off (%) Amount off ($)" at bounding box center [253, 100] width 125 height 13
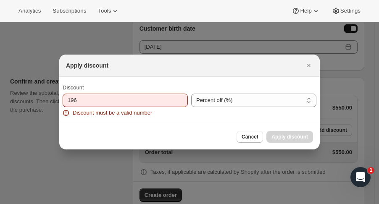
select select "fixedAmount"
click at [191, 94] on select "Percent off (%) Amount off ($)" at bounding box center [253, 100] width 125 height 13
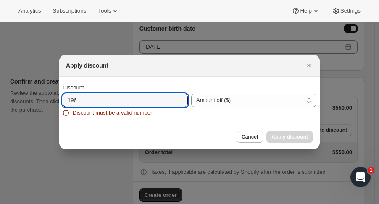
click at [164, 103] on input "196" at bounding box center [119, 100] width 113 height 13
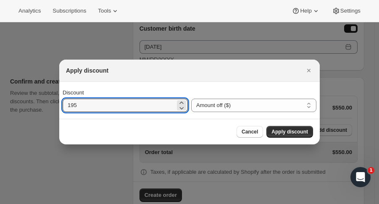
type input "195"
click at [287, 131] on span "Apply discount" at bounding box center [289, 132] width 37 height 7
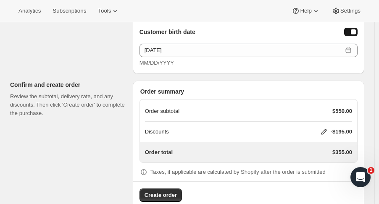
click at [176, 191] on span "Create order" at bounding box center [160, 195] width 32 height 8
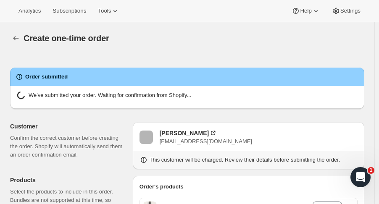
radio input "true"
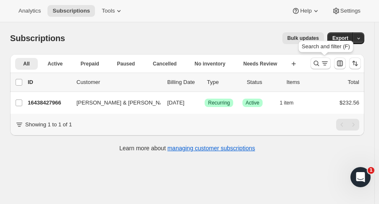
click at [317, 65] on icon "Search and filter results" at bounding box center [316, 63] width 8 height 8
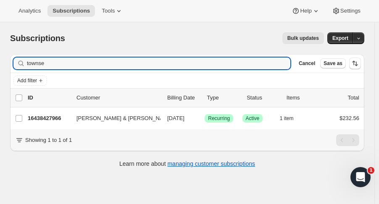
drag, startPoint x: 17, startPoint y: 64, endPoint x: -11, endPoint y: 68, distance: 28.5
click at [0, 68] on html "Analytics Subscriptions Tools Help Settings Skip to content Subscriptions. This…" at bounding box center [189, 102] width 379 height 204
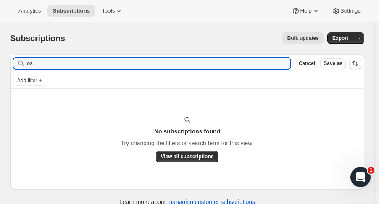
type input "o"
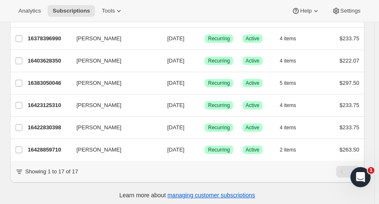
scroll to position [333, 0]
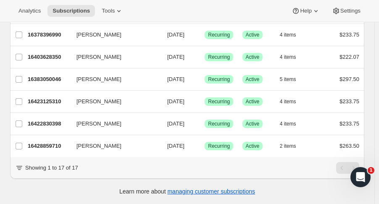
type input "[PERSON_NAME]"
click at [47, 97] on p "16423125310" at bounding box center [49, 101] width 42 height 8
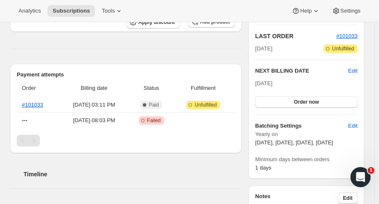
scroll to position [183, 0]
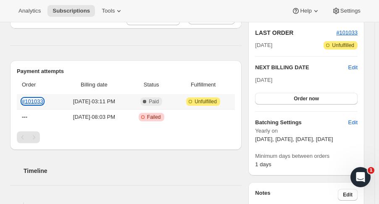
click at [30, 102] on link "#101033" at bounding box center [32, 101] width 21 height 6
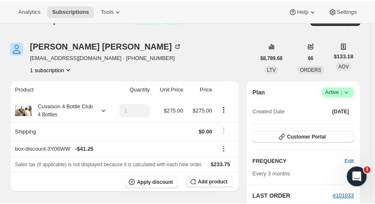
scroll to position [0, 0]
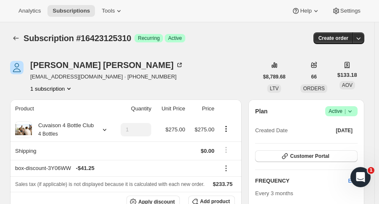
click at [16, 37] on icon "Subscriptions" at bounding box center [16, 38] width 8 height 8
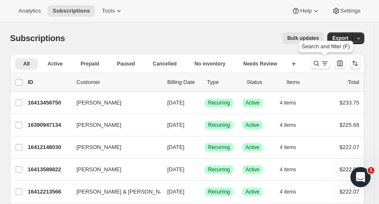
click at [318, 63] on icon "Search and filter results" at bounding box center [316, 63] width 8 height 8
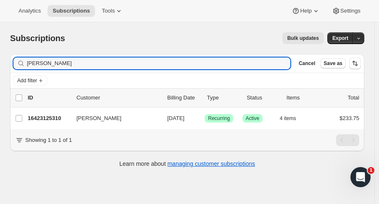
type input "[PERSON_NAME]"
click at [58, 118] on p "16423125310" at bounding box center [49, 118] width 42 height 8
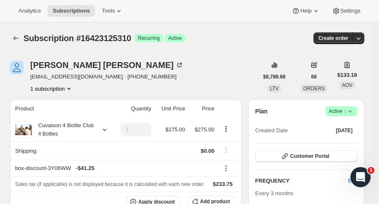
click at [362, 38] on icon "button" at bounding box center [358, 38] width 8 height 8
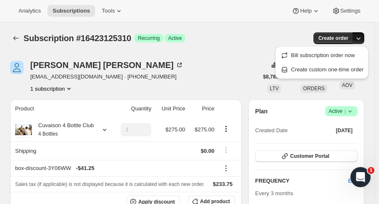
click at [355, 72] on span "Create custom one-time order" at bounding box center [327, 69] width 73 height 6
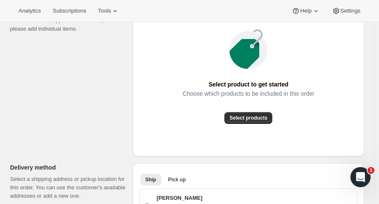
scroll to position [131, 0]
click at [260, 114] on button "Select products" at bounding box center [248, 119] width 48 height 12
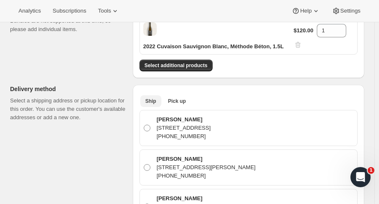
click at [179, 96] on button "Pick up" at bounding box center [177, 101] width 28 height 12
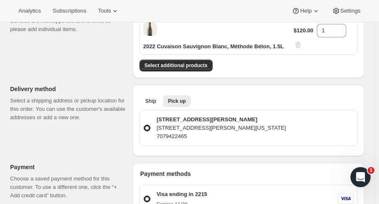
click at [202, 63] on span "Select additional products" at bounding box center [175, 65] width 63 height 7
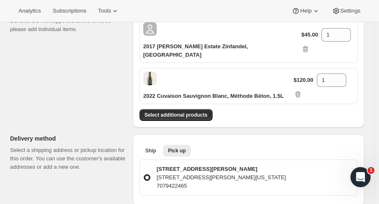
click at [190, 109] on button "Select additional products" at bounding box center [175, 115] width 73 height 12
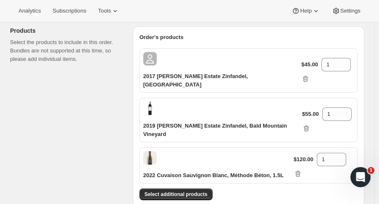
scroll to position [102, 0]
click at [340, 58] on icon at bounding box center [344, 62] width 8 height 8
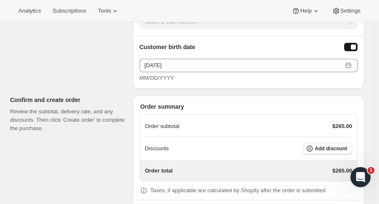
scroll to position [551, 0]
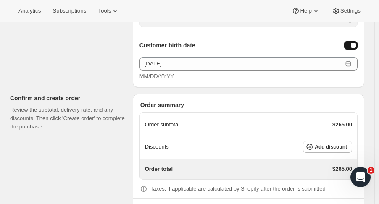
click at [347, 144] on span "Add discount" at bounding box center [331, 147] width 32 height 7
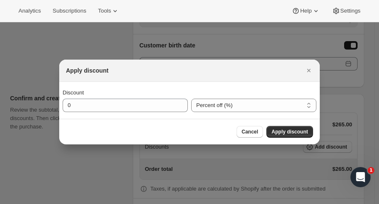
click at [309, 71] on icon "Close" at bounding box center [308, 70] width 3 height 3
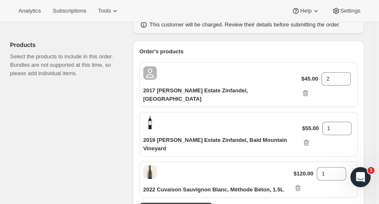
scroll to position [82, 0]
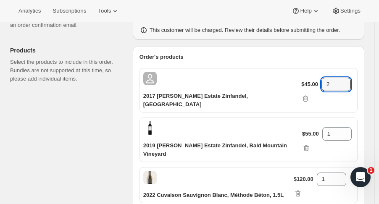
click at [340, 83] on icon at bounding box center [344, 87] width 8 height 8
type input "1"
click at [341, 173] on icon at bounding box center [340, 177] width 8 height 8
type input "2"
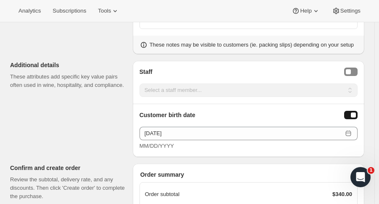
scroll to position [548, 0]
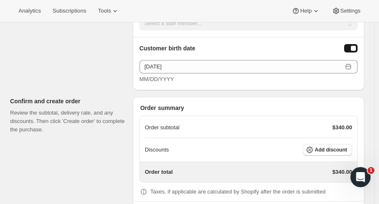
click at [263, 144] on div "Discounts Add discount" at bounding box center [248, 150] width 207 height 12
click at [345, 147] on span "Add discount" at bounding box center [331, 150] width 32 height 7
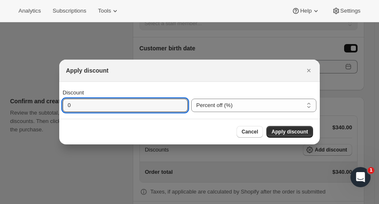
click at [157, 108] on input "0" at bounding box center [119, 105] width 113 height 13
type input "60"
click at [273, 108] on select "Percent off (%) Amount off ($)" at bounding box center [253, 105] width 125 height 13
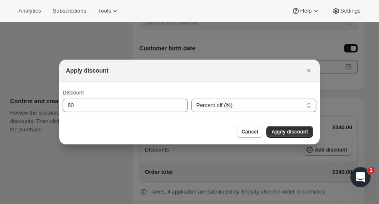
select select "fixedAmount"
click at [191, 99] on select "Percent off (%) Amount off ($)" at bounding box center [253, 105] width 125 height 13
click at [300, 134] on span "Apply discount" at bounding box center [289, 132] width 37 height 7
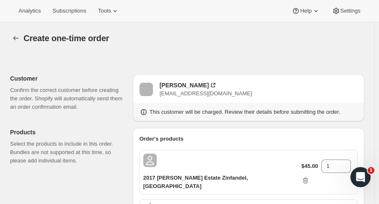
scroll to position [548, 0]
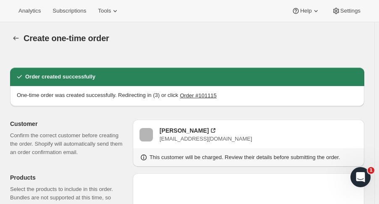
radio input "true"
click at [13, 41] on icon "button" at bounding box center [16, 38] width 8 height 8
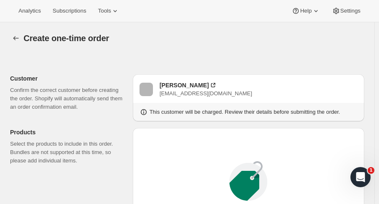
click at [16, 37] on icon "button" at bounding box center [16, 38] width 8 height 8
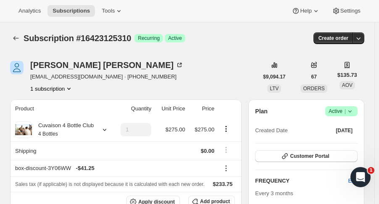
click at [17, 37] on icon "Subscriptions" at bounding box center [16, 38] width 8 height 8
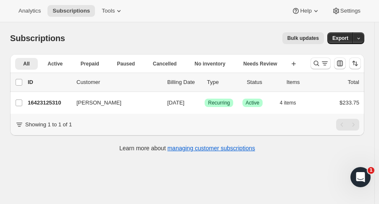
click at [320, 63] on icon "Search and filter results" at bounding box center [316, 63] width 8 height 8
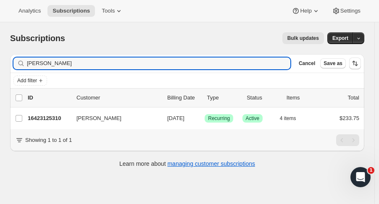
drag, startPoint x: 57, startPoint y: 64, endPoint x: -22, endPoint y: 54, distance: 79.1
click at [0, 54] on html "Analytics Subscriptions Tools Help Settings Skip to content Subscriptions. This…" at bounding box center [189, 102] width 379 height 204
type input "[PERSON_NAME]"
click at [34, 122] on p "16383017278" at bounding box center [49, 118] width 42 height 8
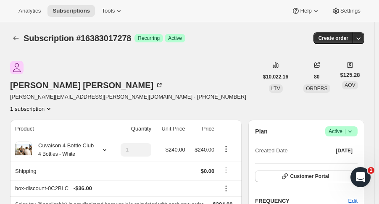
click at [361, 40] on icon "button" at bounding box center [358, 38] width 8 height 8
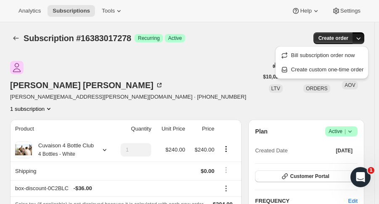
click at [325, 71] on span "Create custom one-time order" at bounding box center [327, 69] width 73 height 6
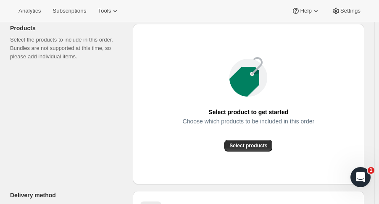
scroll to position [110, 0]
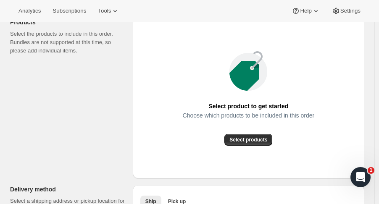
click at [252, 138] on span "Select products" at bounding box center [248, 140] width 38 height 7
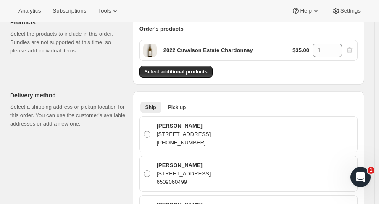
click at [191, 64] on div "Order's products 2022 Cuvaison Estate Chardonnay $35.00 1 Select additional pro…" at bounding box center [248, 51] width 218 height 53
click at [181, 108] on span "Pick up" at bounding box center [177, 107] width 18 height 7
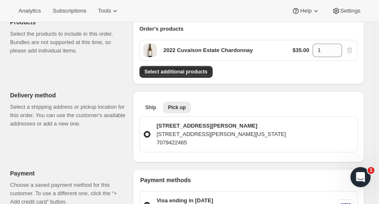
click at [172, 74] on span "Select additional products" at bounding box center [175, 71] width 63 height 7
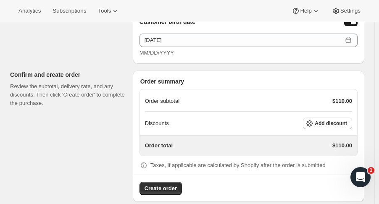
scroll to position [508, 0]
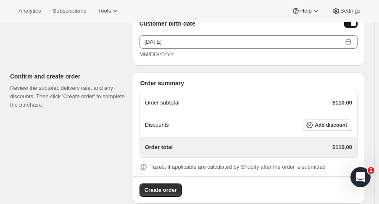
click at [341, 122] on span "Add discount" at bounding box center [331, 125] width 32 height 7
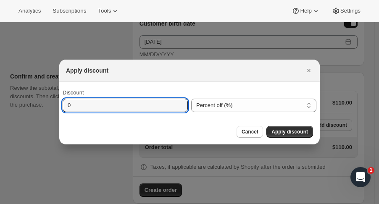
click at [155, 106] on input "0" at bounding box center [119, 105] width 113 height 13
type input "15"
click at [295, 134] on span "Apply discount" at bounding box center [289, 132] width 37 height 7
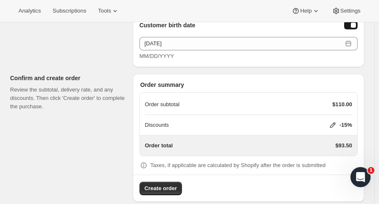
click at [168, 182] on button "Create order" at bounding box center [160, 188] width 42 height 13
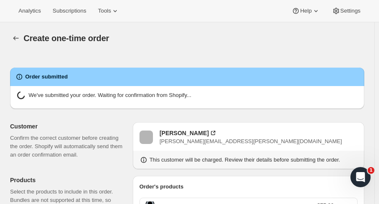
radio input "true"
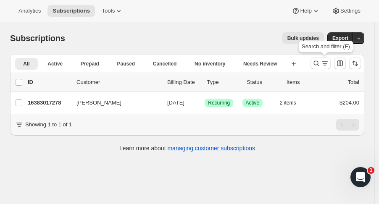
click at [319, 66] on icon "Search and filter results" at bounding box center [316, 63] width 8 height 8
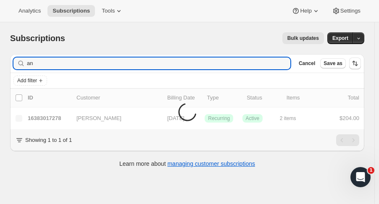
type input "a"
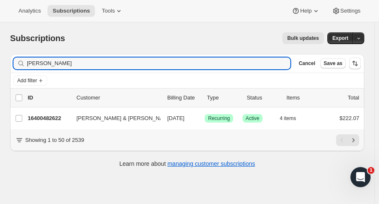
click at [37, 63] on input "[PERSON_NAME]" at bounding box center [158, 64] width 263 height 12
type input "[PERSON_NAME]"
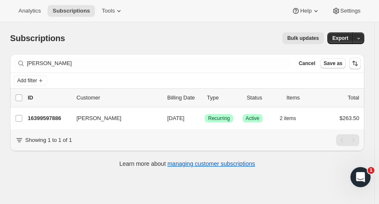
click at [51, 119] on p "16399597886" at bounding box center [49, 118] width 42 height 8
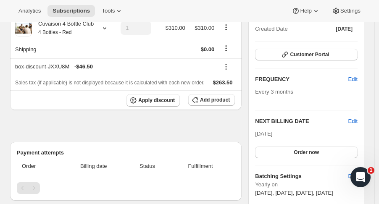
scroll to position [104, 0]
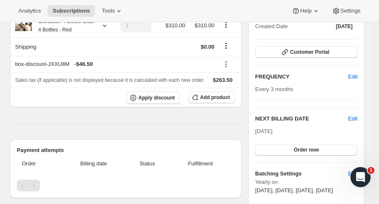
click at [357, 119] on span "Edit" at bounding box center [352, 119] width 9 height 8
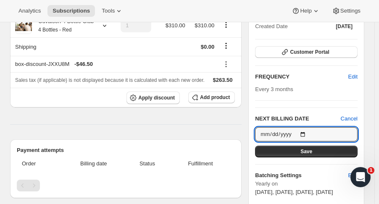
click at [309, 134] on input "[DATE]" at bounding box center [306, 134] width 102 height 14
type input "[DATE]"
click at [312, 152] on span "Save" at bounding box center [306, 151] width 12 height 7
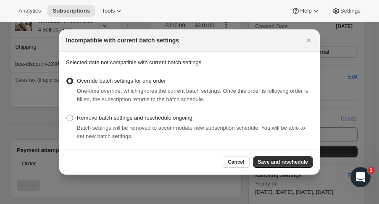
click at [298, 166] on button "Save and reschedule" at bounding box center [283, 162] width 60 height 12
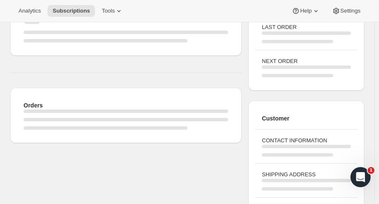
scroll to position [0, 0]
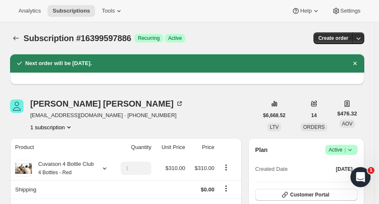
click at [14, 35] on icon "Subscriptions" at bounding box center [16, 38] width 8 height 8
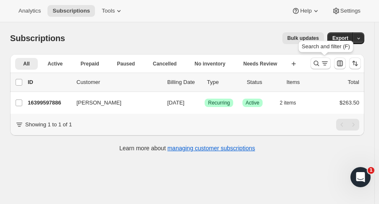
click at [320, 66] on icon "Search and filter results" at bounding box center [316, 63] width 8 height 8
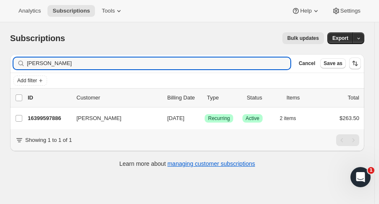
drag, startPoint x: 32, startPoint y: 65, endPoint x: -4, endPoint y: 66, distance: 35.7
click at [0, 66] on html "Analytics Subscriptions Tools Help Settings Skip to content Subscriptions. This…" at bounding box center [189, 102] width 379 height 204
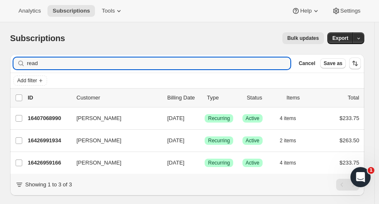
type input "read"
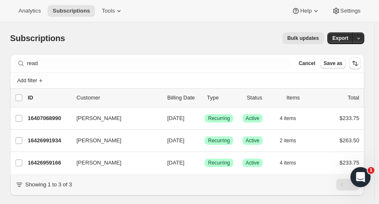
click at [38, 162] on p "16426959166" at bounding box center [49, 163] width 42 height 8
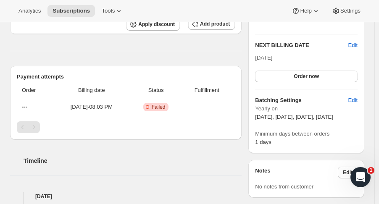
scroll to position [176, 0]
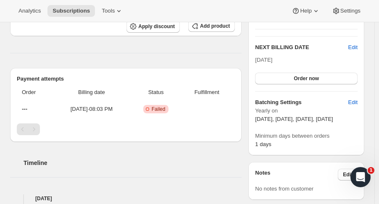
click at [337, 78] on button "Order now" at bounding box center [306, 79] width 102 height 12
click at [342, 77] on button "Click to confirm" at bounding box center [306, 79] width 102 height 12
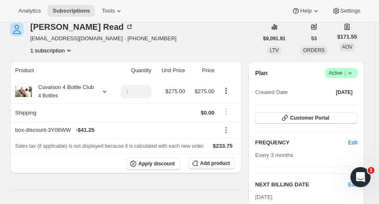
scroll to position [0, 0]
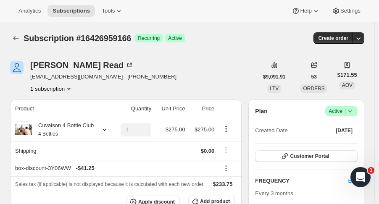
click at [13, 38] on icon "Subscriptions" at bounding box center [16, 38] width 8 height 8
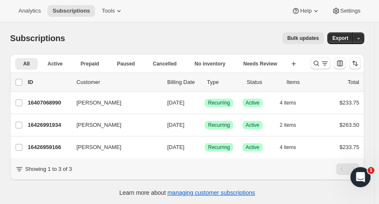
click at [45, 148] on p "16426959166" at bounding box center [49, 147] width 42 height 8
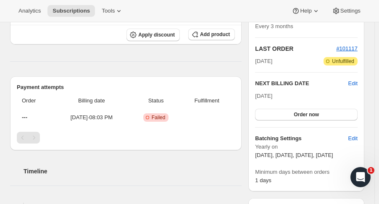
scroll to position [181, 0]
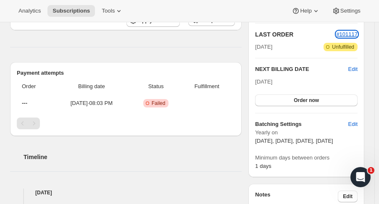
click at [349, 35] on span "#101117" at bounding box center [346, 34] width 21 height 6
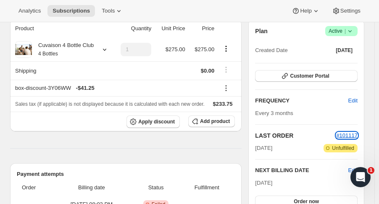
scroll to position [0, 0]
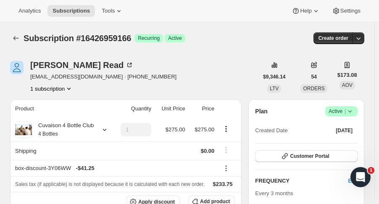
click at [17, 38] on icon "Subscriptions" at bounding box center [16, 38] width 8 height 8
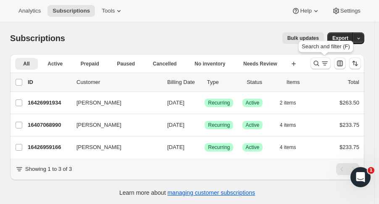
click at [317, 66] on icon "Search and filter results" at bounding box center [316, 63] width 8 height 8
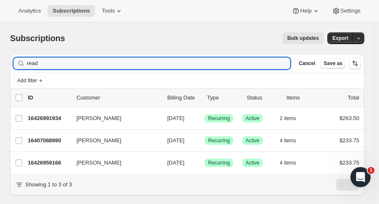
drag, startPoint x: 64, startPoint y: 61, endPoint x: -21, endPoint y: 59, distance: 84.9
click at [0, 59] on html "Analytics Subscriptions Tools Help Settings Skip to content Subscriptions. This…" at bounding box center [189, 102] width 379 height 204
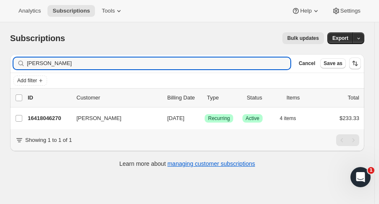
type input "[PERSON_NAME]"
click at [38, 114] on p "16418046270" at bounding box center [49, 118] width 42 height 8
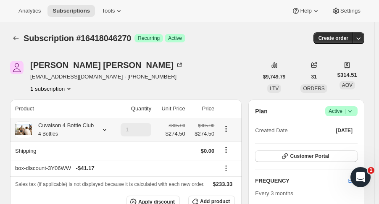
click at [105, 129] on icon at bounding box center [104, 130] width 8 height 8
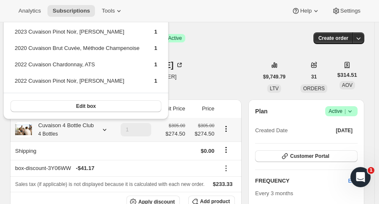
click at [105, 129] on icon at bounding box center [104, 130] width 8 height 8
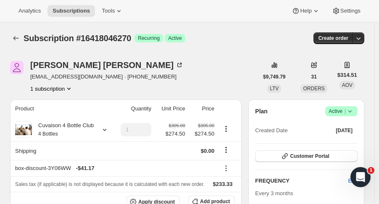
click at [18, 38] on icon "Subscriptions" at bounding box center [16, 38] width 8 height 8
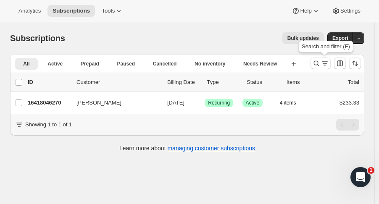
click at [318, 65] on icon "Search and filter results" at bounding box center [316, 63] width 8 height 8
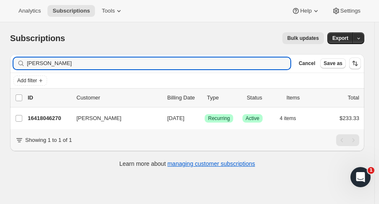
drag, startPoint x: 82, startPoint y: 60, endPoint x: 10, endPoint y: 62, distance: 71.9
click at [10, 62] on div "Filter subscribers [PERSON_NAME] Clear Cancel Save as" at bounding box center [187, 63] width 354 height 18
type input "[PERSON_NAME]"
click at [42, 118] on p "16395469118" at bounding box center [49, 118] width 42 height 8
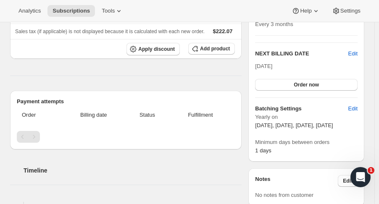
scroll to position [172, 0]
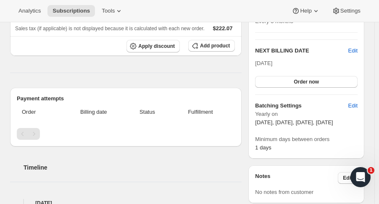
click at [357, 51] on span "Edit" at bounding box center [352, 51] width 9 height 8
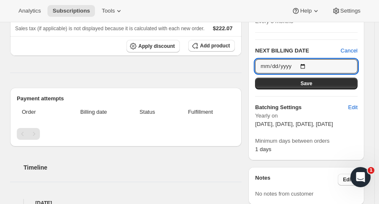
click at [310, 63] on input "[DATE]" at bounding box center [306, 66] width 102 height 14
type input "[DATE]"
click at [321, 82] on button "Save" at bounding box center [306, 84] width 102 height 12
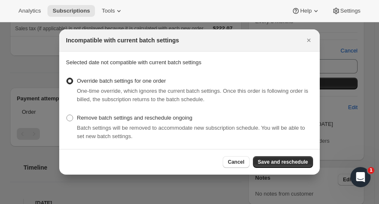
scroll to position [0, 0]
click at [300, 159] on button "Save and reschedule" at bounding box center [283, 162] width 60 height 12
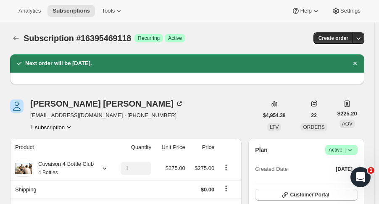
click at [18, 39] on icon "Subscriptions" at bounding box center [16, 38] width 8 height 8
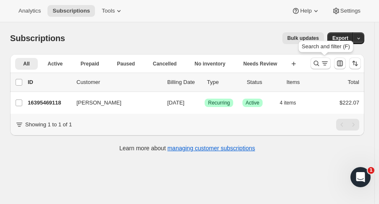
click at [320, 63] on icon "Search and filter results" at bounding box center [316, 63] width 8 height 8
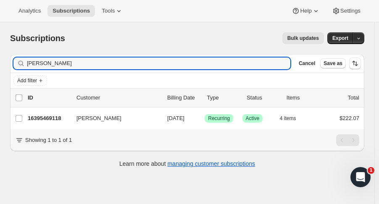
drag, startPoint x: 68, startPoint y: 63, endPoint x: -13, endPoint y: 63, distance: 81.1
click at [0, 63] on html "Analytics Subscriptions Tools Help Settings Skip to content Subscriptions. This…" at bounding box center [189, 102] width 379 height 204
type input "[PERSON_NAME]"
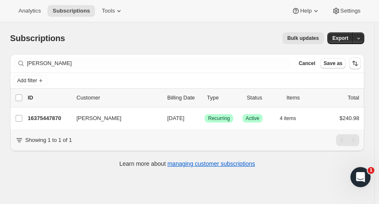
click at [53, 116] on p "16375447870" at bounding box center [49, 118] width 42 height 8
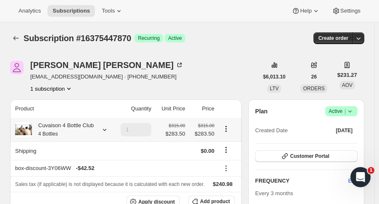
click at [103, 131] on icon at bounding box center [104, 130] width 8 height 8
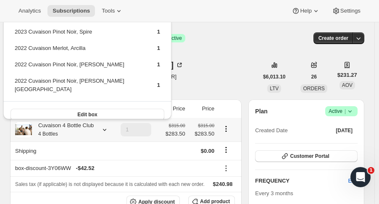
click at [103, 132] on icon at bounding box center [104, 130] width 8 height 8
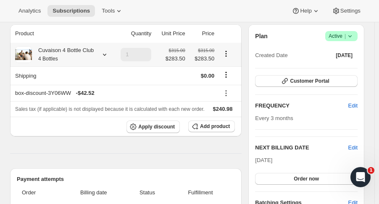
scroll to position [73, 0]
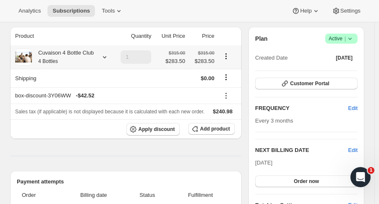
click at [226, 130] on span "Add product" at bounding box center [215, 129] width 30 height 7
click at [104, 56] on icon at bounding box center [104, 57] width 8 height 8
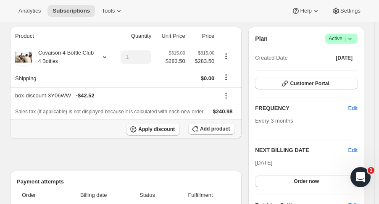
click at [207, 125] on button "Add product" at bounding box center [211, 129] width 47 height 12
click at [205, 130] on span "Add product" at bounding box center [215, 129] width 30 height 7
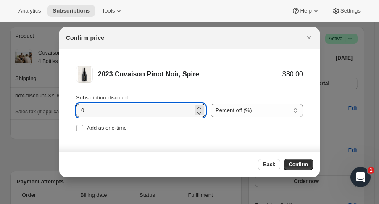
drag, startPoint x: 74, startPoint y: 112, endPoint x: 44, endPoint y: 121, distance: 31.4
type input "15"
click at [122, 128] on span "Add as one-time" at bounding box center [107, 128] width 40 height 6
click at [83, 128] on input "Add as one-time" at bounding box center [79, 128] width 7 height 7
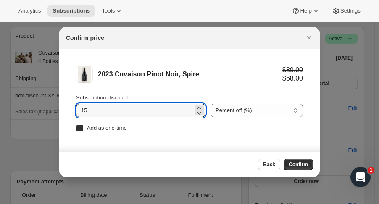
checkbox input "true"
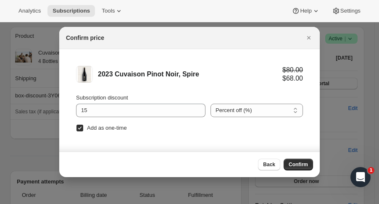
click at [300, 159] on button "Confirm" at bounding box center [298, 165] width 29 height 12
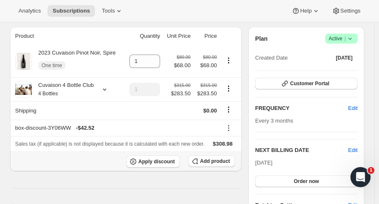
click at [219, 158] on button "Add product" at bounding box center [211, 161] width 47 height 12
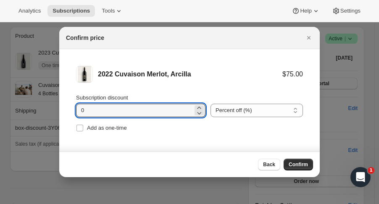
drag, startPoint x: 58, startPoint y: 108, endPoint x: 40, endPoint y: 110, distance: 17.3
type input "15"
click at [121, 127] on span "Add as one-time" at bounding box center [107, 128] width 40 height 6
click at [83, 127] on input "Add as one-time" at bounding box center [79, 128] width 7 height 7
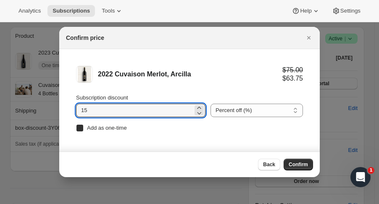
checkbox input "true"
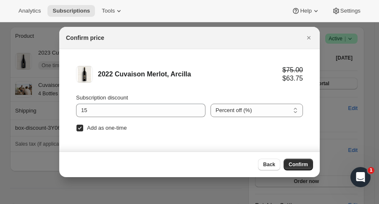
click at [297, 162] on span "Confirm" at bounding box center [298, 164] width 19 height 7
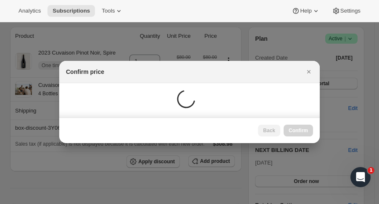
scroll to position [73, 0]
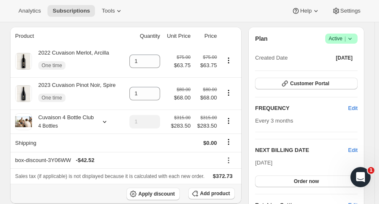
click at [222, 198] on button "Add product" at bounding box center [211, 194] width 47 height 12
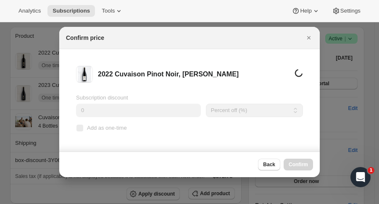
scroll to position [0, 0]
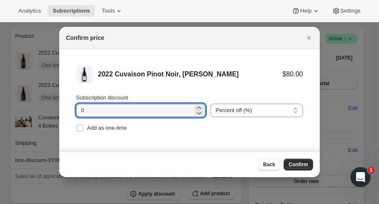
drag, startPoint x: 113, startPoint y: 111, endPoint x: 39, endPoint y: 116, distance: 74.0
type input "15"
click at [76, 123] on li "2022 Cuvaison Pinot Noir, [PERSON_NAME] $80.00 $68.00 Subscription discount 15 …" at bounding box center [189, 100] width 260 height 102
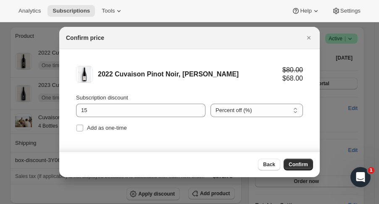
click at [85, 131] on label "Add as one-time" at bounding box center [101, 128] width 51 height 12
click at [83, 131] on input "Add as one-time" at bounding box center [79, 128] width 7 height 7
checkbox input "true"
click at [302, 162] on span "Confirm" at bounding box center [298, 164] width 19 height 7
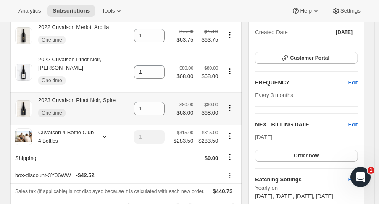
scroll to position [105, 0]
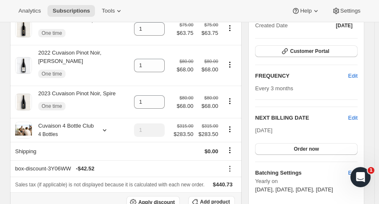
click at [212, 200] on span "Add product" at bounding box center [215, 202] width 30 height 7
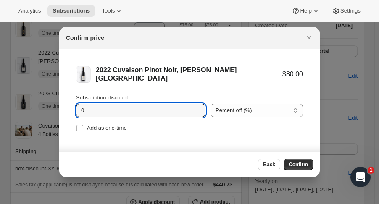
click at [126, 108] on input "0" at bounding box center [134, 110] width 117 height 13
type input "15"
click at [121, 130] on span "Add as one-time" at bounding box center [107, 128] width 40 height 6
click at [83, 130] on input "Add as one-time" at bounding box center [79, 128] width 7 height 7
checkbox input "true"
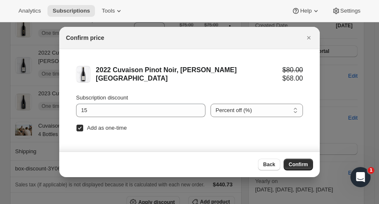
click at [301, 168] on span "Confirm" at bounding box center [298, 164] width 19 height 7
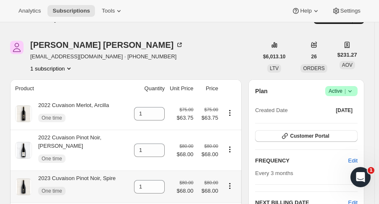
scroll to position [0, 0]
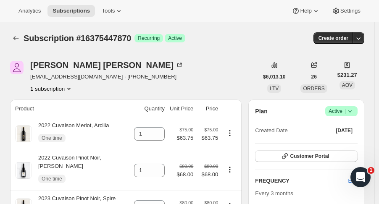
click at [155, 68] on div "[PERSON_NAME] [EMAIL_ADDRESS][DOMAIN_NAME] · [PHONE_NUMBER] 1 subscription" at bounding box center [134, 77] width 248 height 32
click at [161, 137] on icon at bounding box center [158, 136] width 8 height 8
click at [162, 127] on td "0" at bounding box center [149, 134] width 36 height 32
click at [160, 131] on icon at bounding box center [158, 131] width 4 height 2
type input "1"
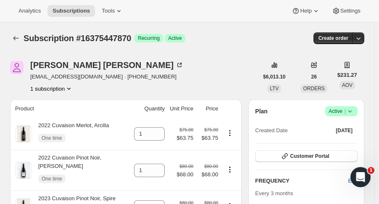
click at [11, 42] on button "Subscriptions" at bounding box center [16, 38] width 12 height 12
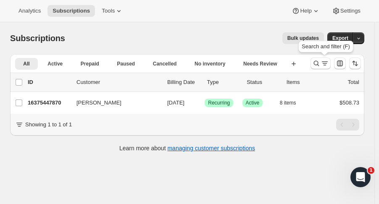
click at [319, 66] on icon "Search and filter results" at bounding box center [316, 63] width 8 height 8
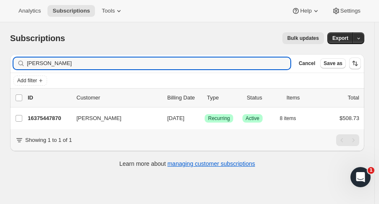
drag, startPoint x: 67, startPoint y: 67, endPoint x: -20, endPoint y: 64, distance: 87.4
click at [0, 64] on html "Analytics Subscriptions Tools Help Settings Skip to content Subscriptions. This…" at bounding box center [189, 102] width 379 height 204
type input "[PERSON_NAME]"
click at [56, 118] on p "16399171902" at bounding box center [49, 118] width 42 height 8
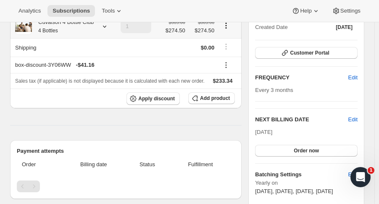
scroll to position [109, 0]
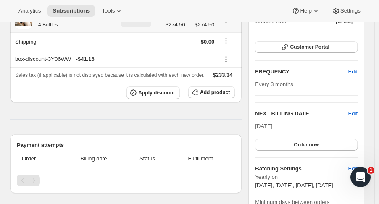
click at [356, 115] on span "Edit" at bounding box center [352, 114] width 9 height 8
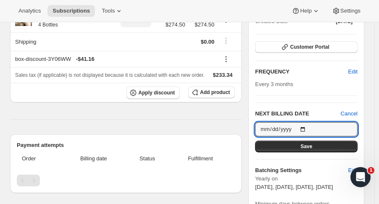
click at [321, 130] on input "[DATE]" at bounding box center [306, 129] width 102 height 14
click at [306, 127] on input "[DATE]" at bounding box center [306, 129] width 102 height 14
type input "[DATE]"
click at [331, 149] on button "Save" at bounding box center [306, 147] width 102 height 12
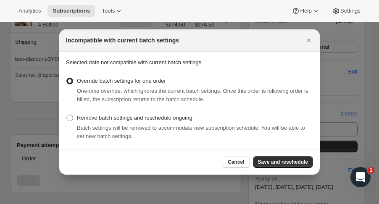
click at [301, 164] on span "Save and reschedule" at bounding box center [283, 162] width 50 height 7
